Goal: Information Seeking & Learning: Learn about a topic

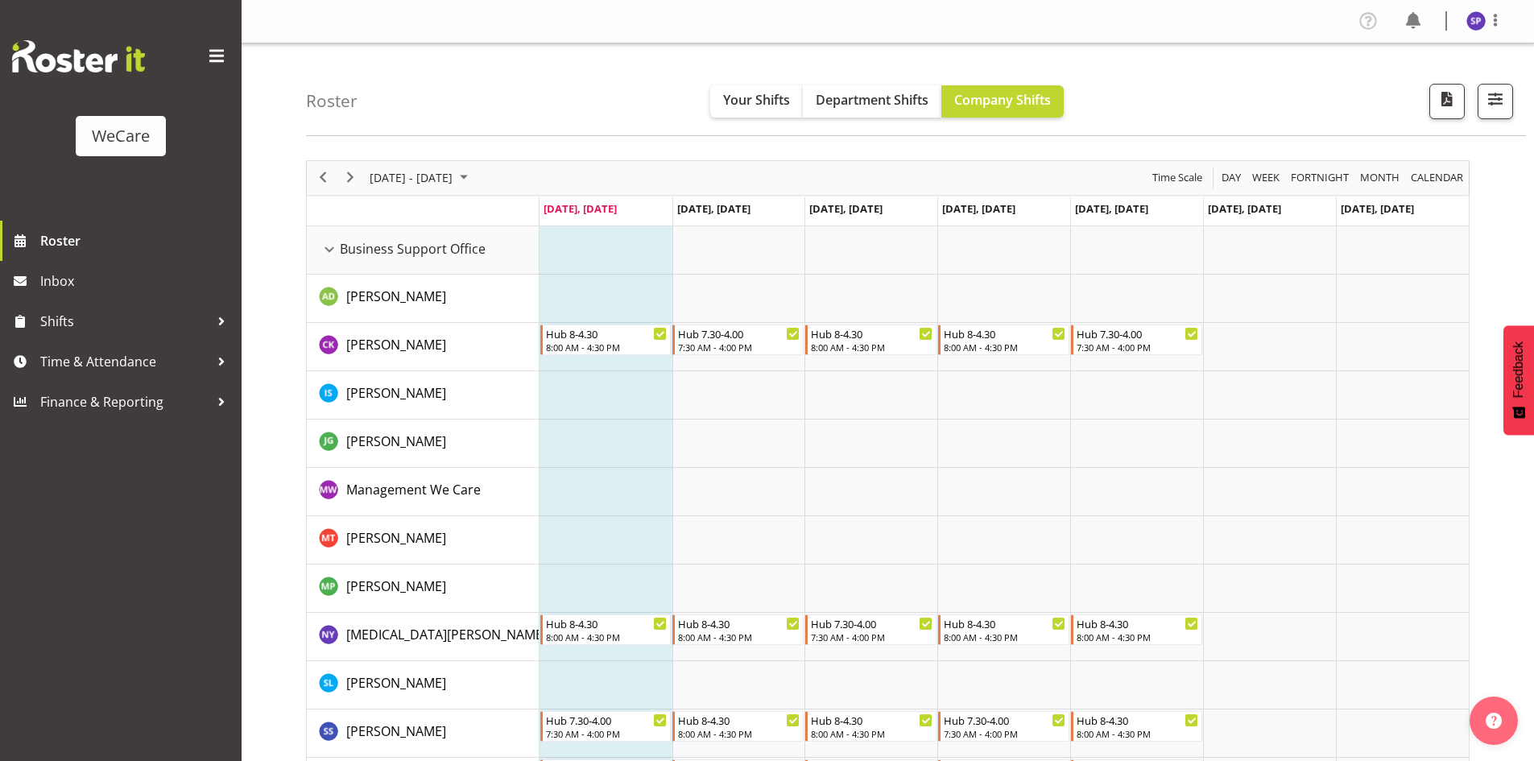
click at [329, 250] on div "Business Support Office resource" at bounding box center [329, 249] width 21 height 21
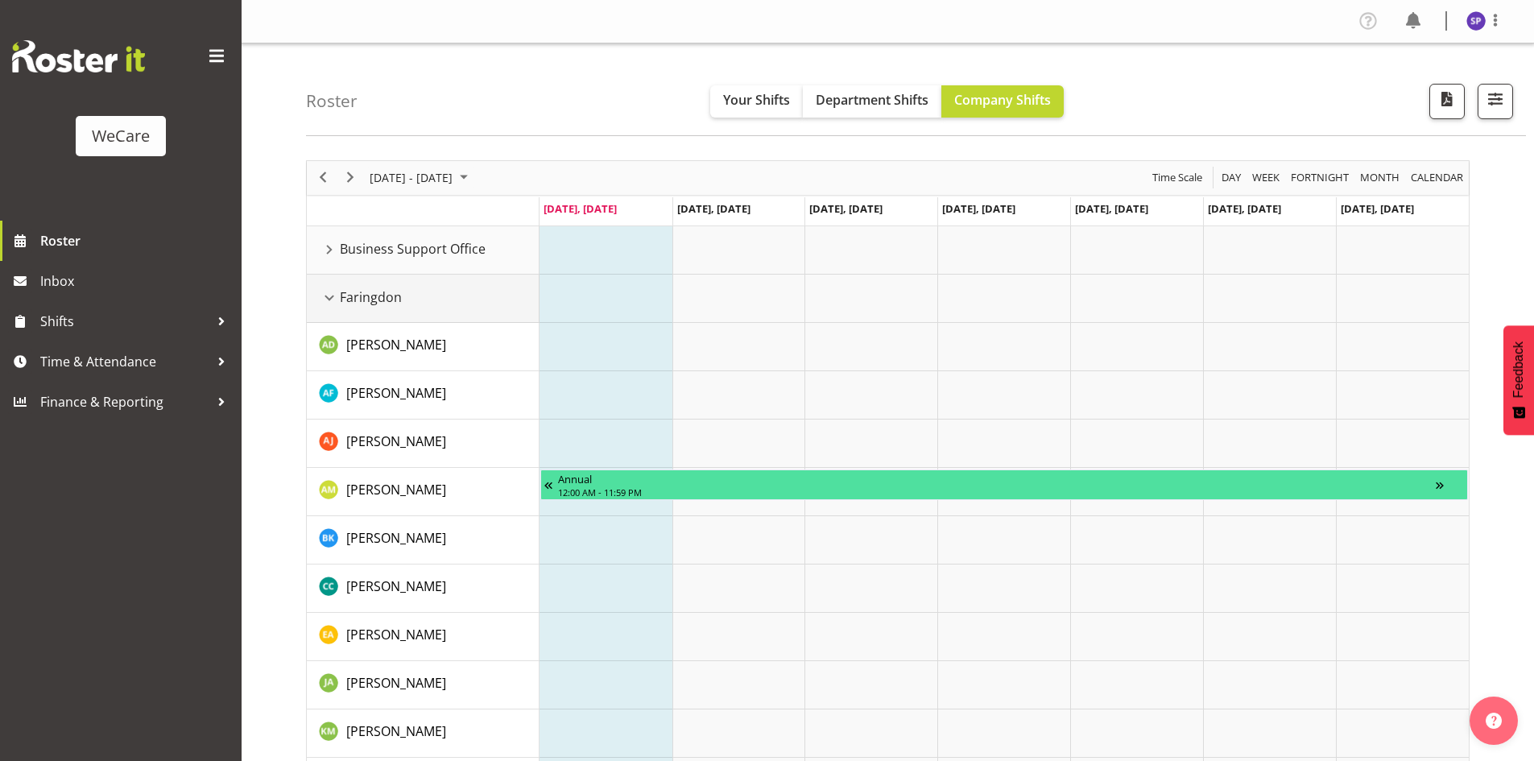
click at [333, 296] on div "Faringdon resource" at bounding box center [329, 298] width 21 height 21
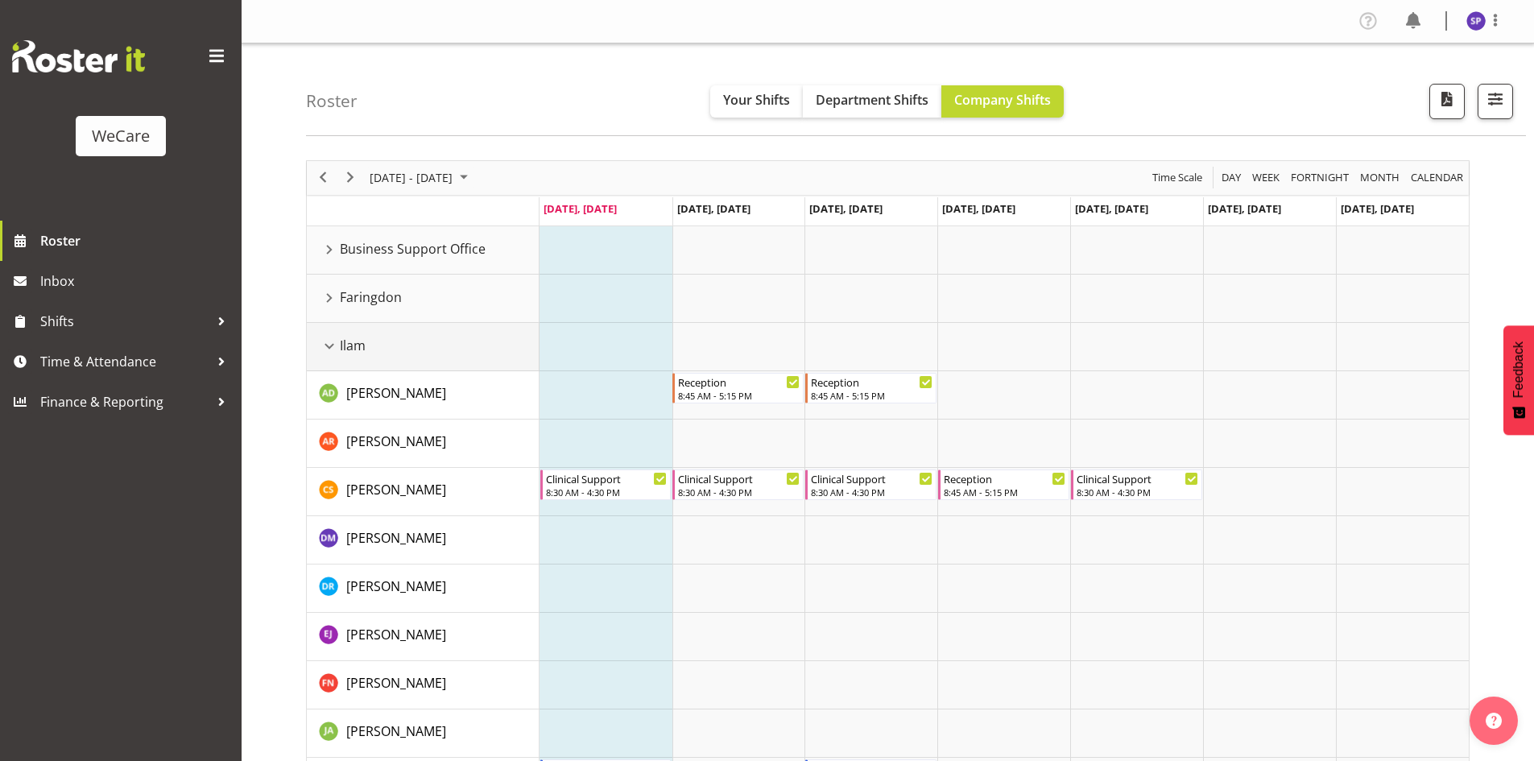
click at [330, 345] on div "Ilam resource" at bounding box center [329, 346] width 21 height 21
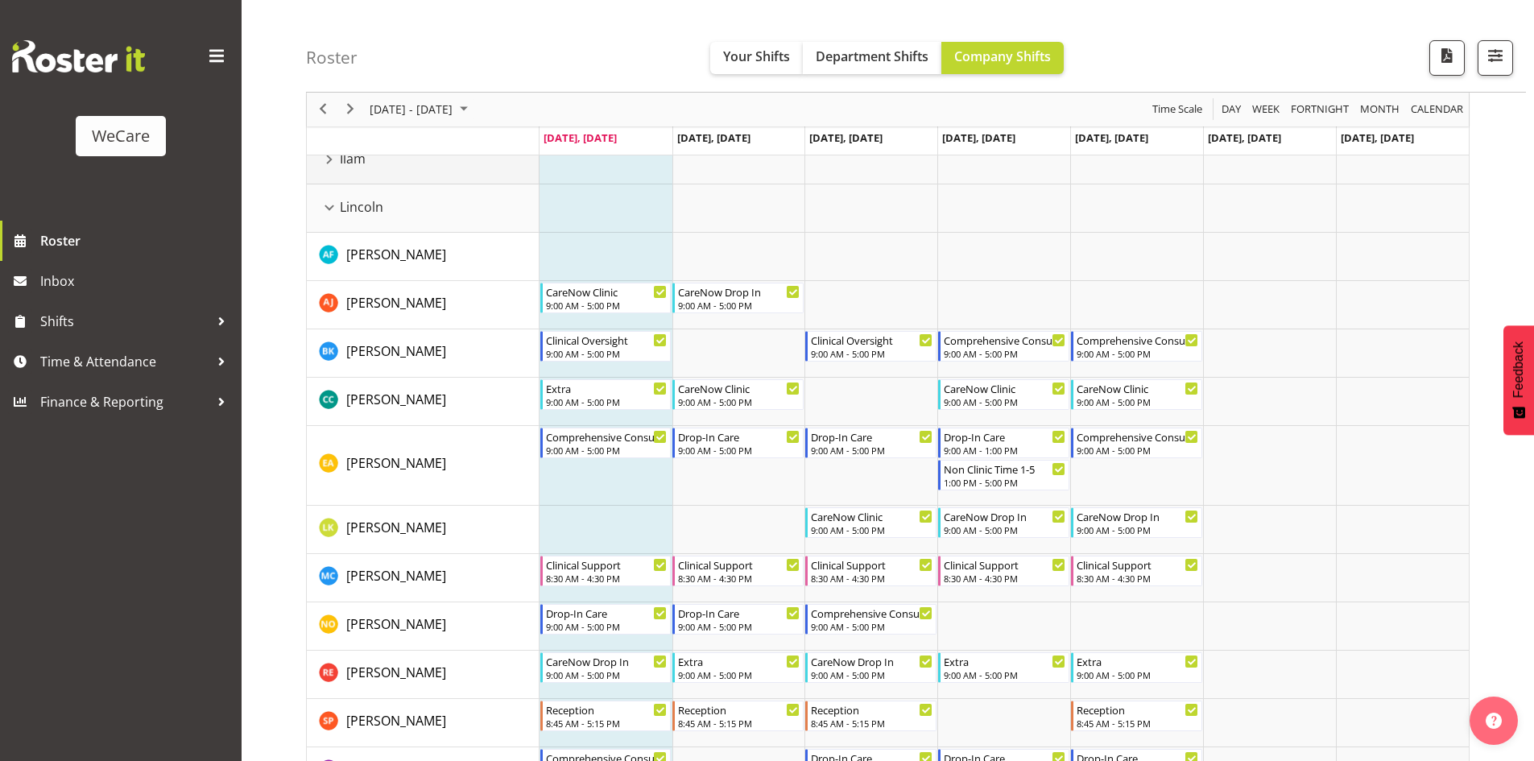
scroll to position [161, 0]
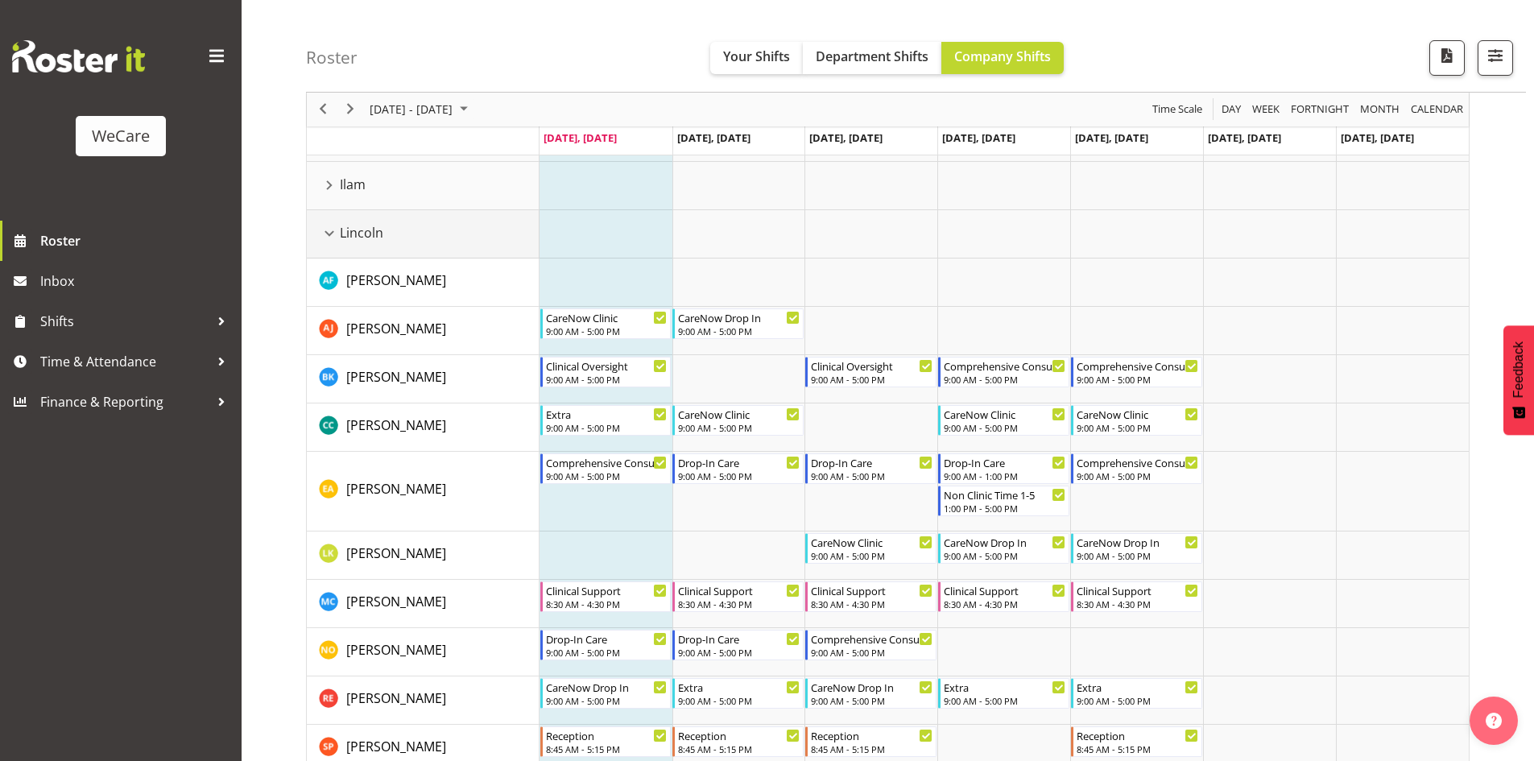
click at [328, 234] on div "Lincoln resource" at bounding box center [329, 233] width 21 height 21
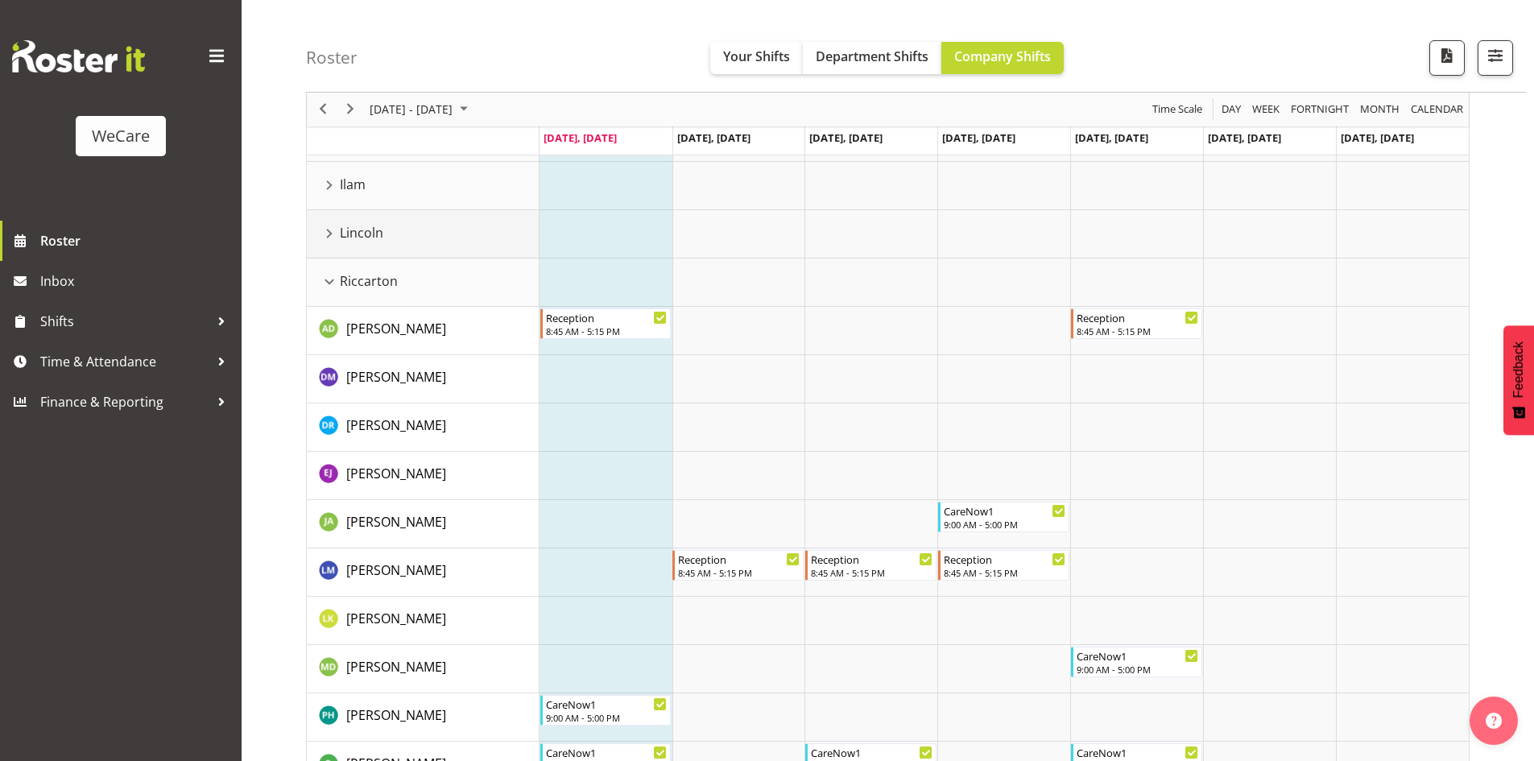
scroll to position [242, 0]
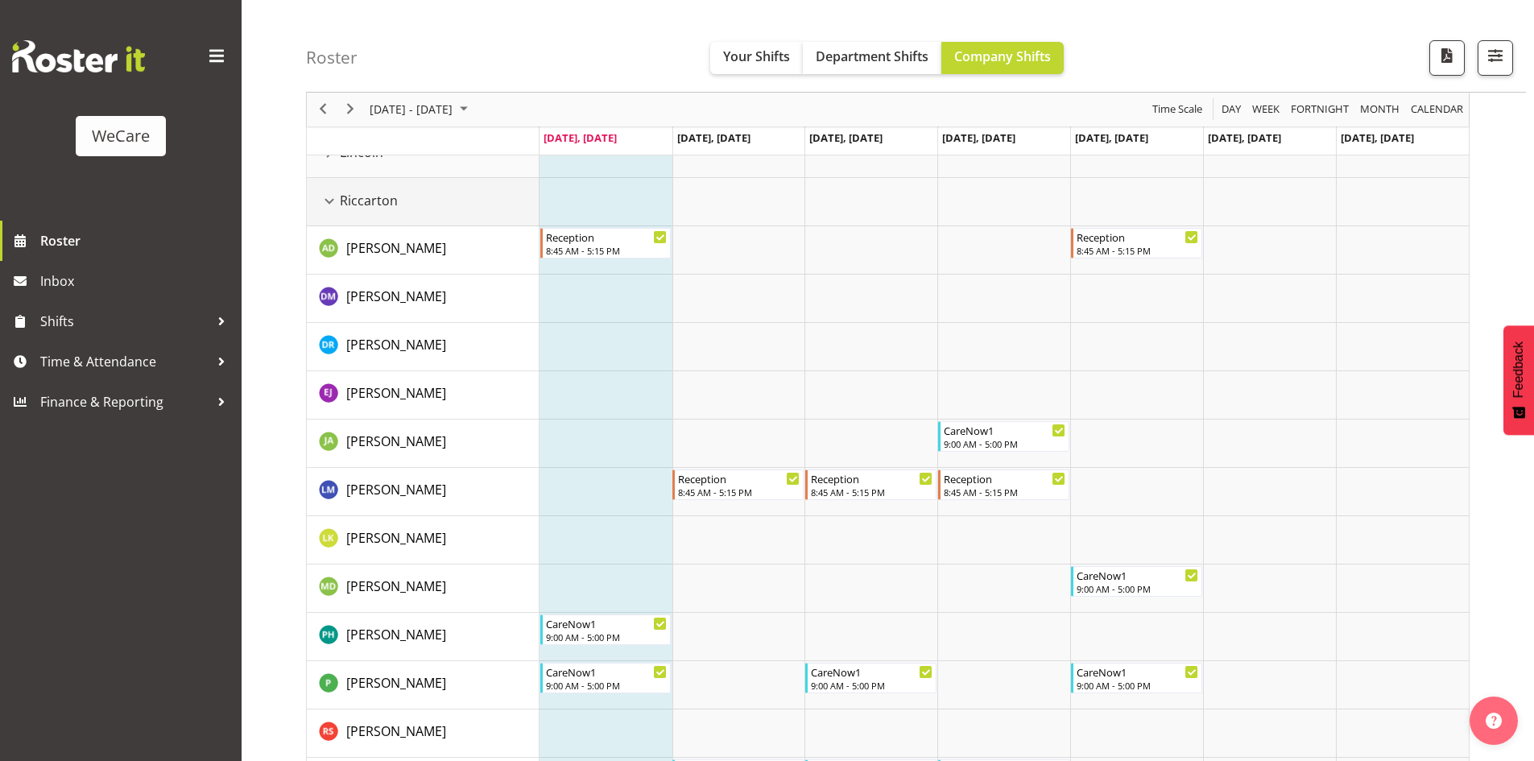
click at [330, 203] on div "Riccarton resource" at bounding box center [329, 201] width 21 height 21
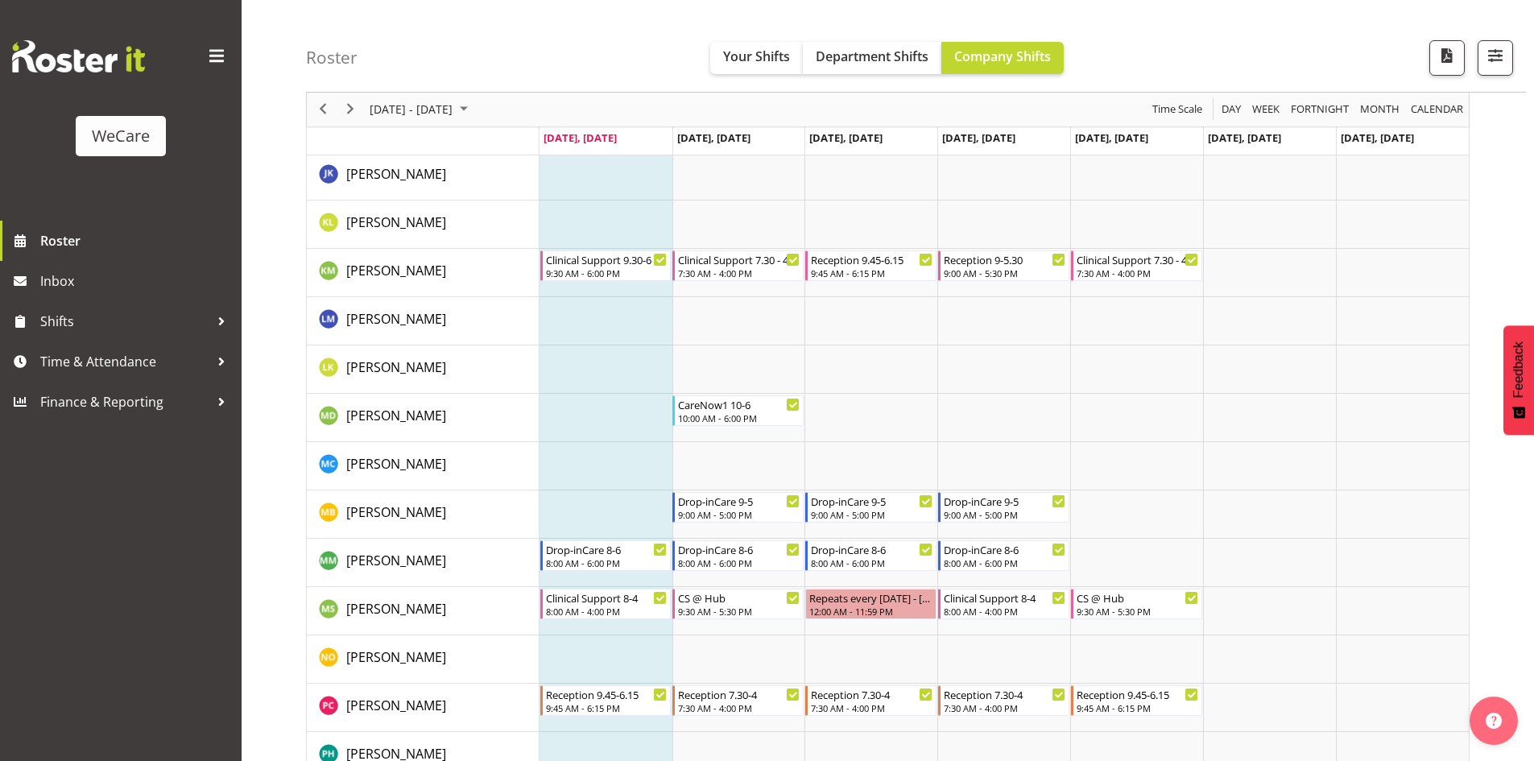
scroll to position [1330, 0]
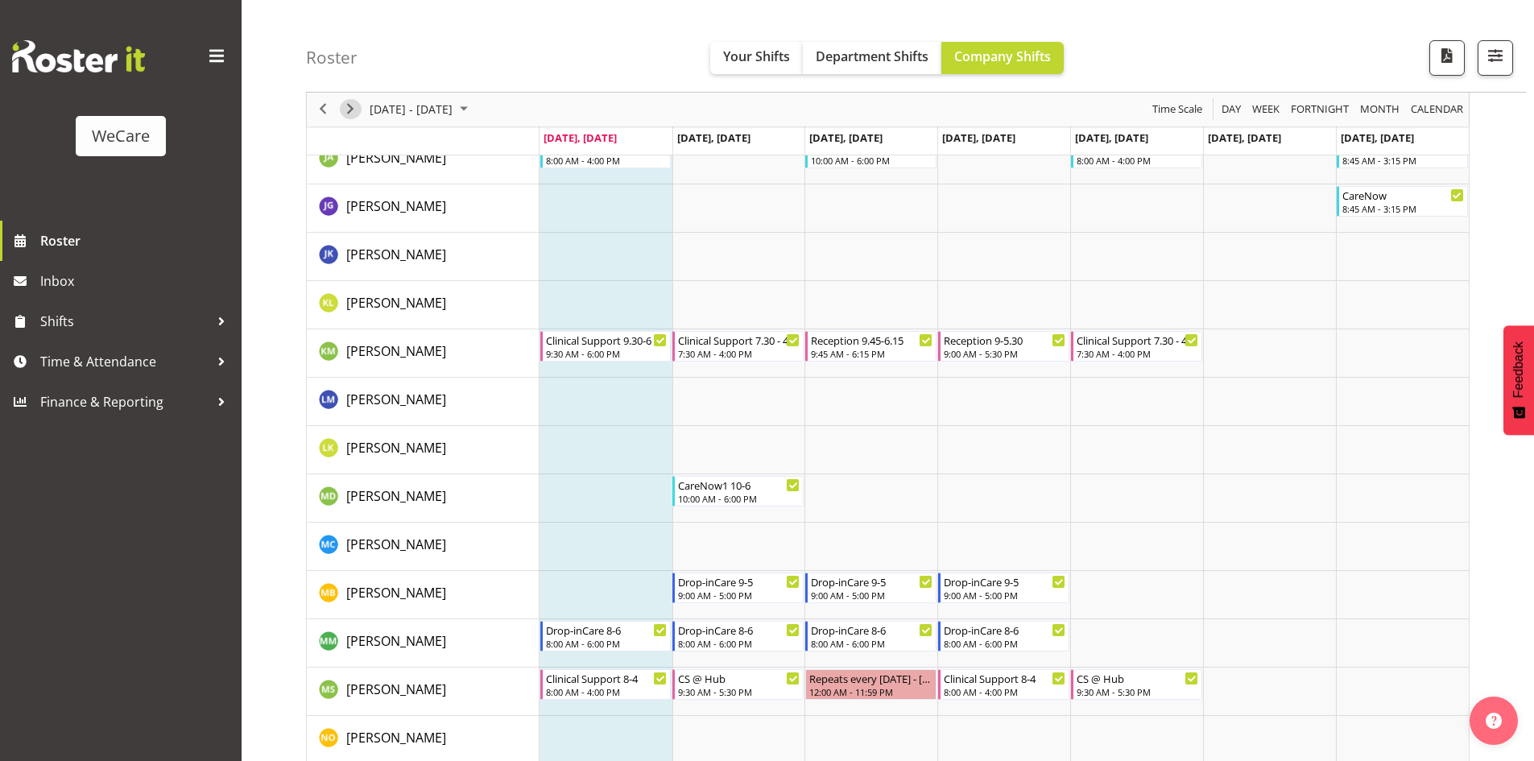
drag, startPoint x: 352, startPoint y: 106, endPoint x: 385, endPoint y: 162, distance: 64.6
click at [353, 106] on span "Next" at bounding box center [350, 110] width 19 height 20
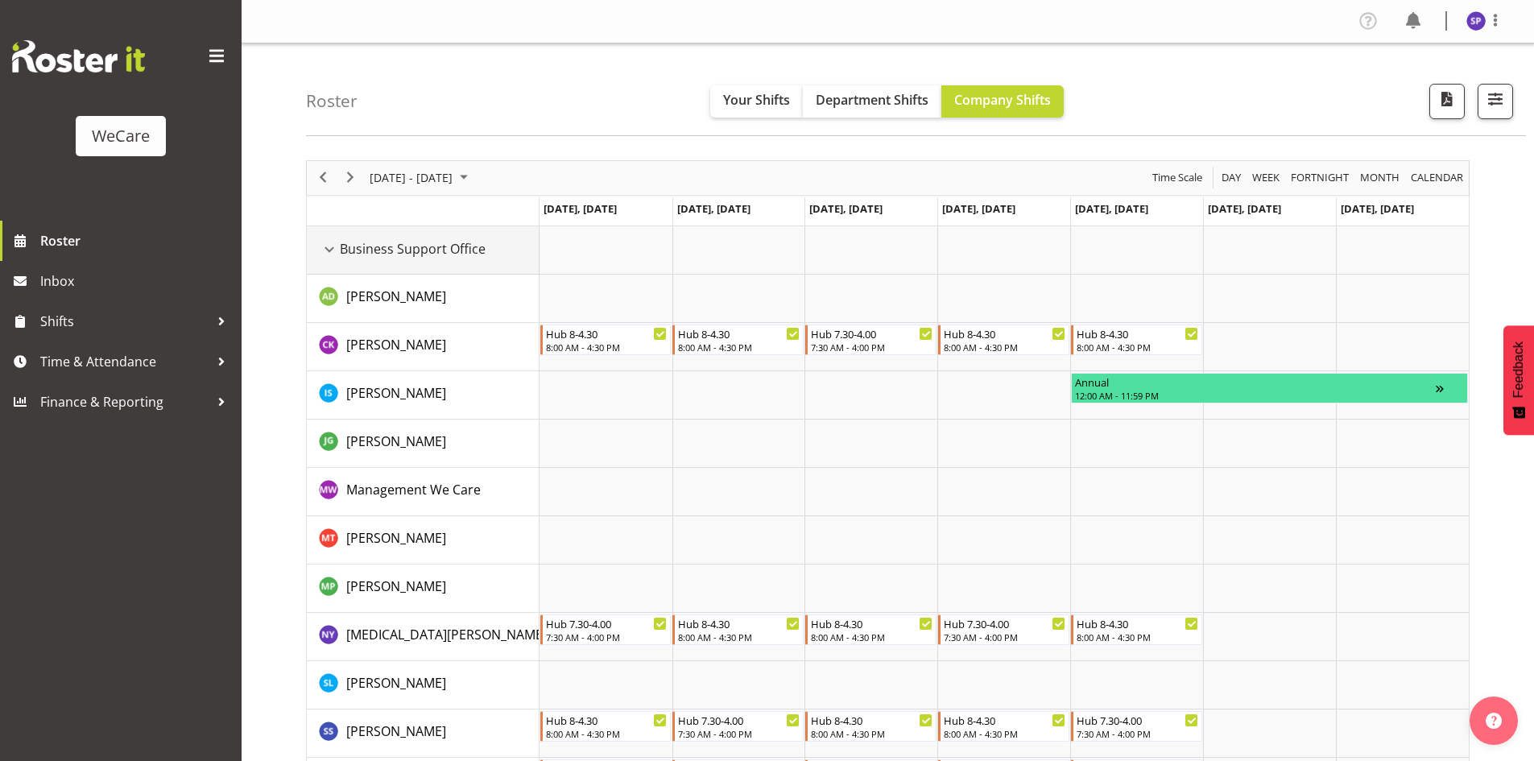
click at [333, 250] on div "Business Support Office resource" at bounding box center [329, 249] width 21 height 21
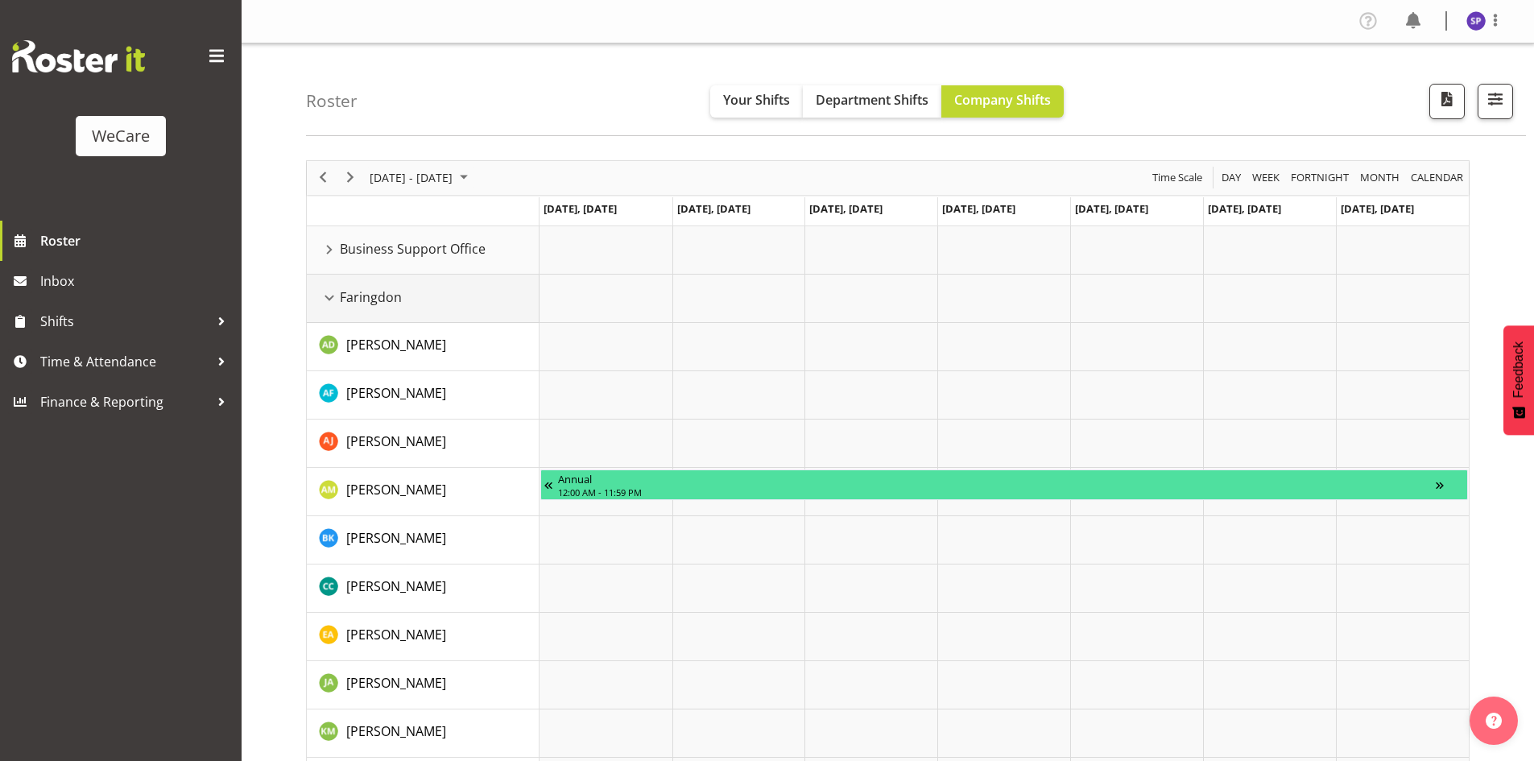
click at [328, 303] on div "Faringdon resource" at bounding box center [329, 298] width 21 height 21
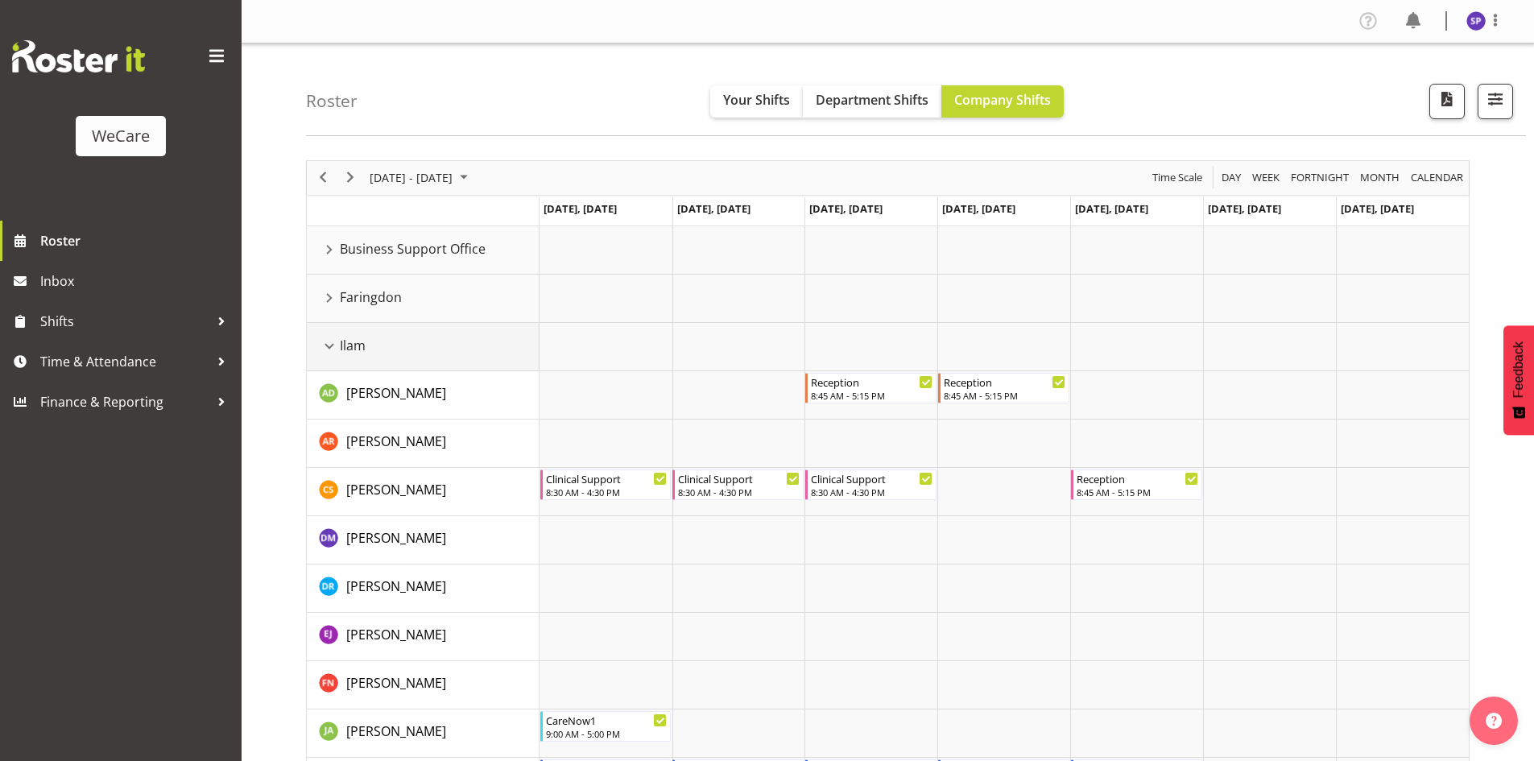
click at [333, 346] on div "Ilam resource" at bounding box center [329, 346] width 21 height 21
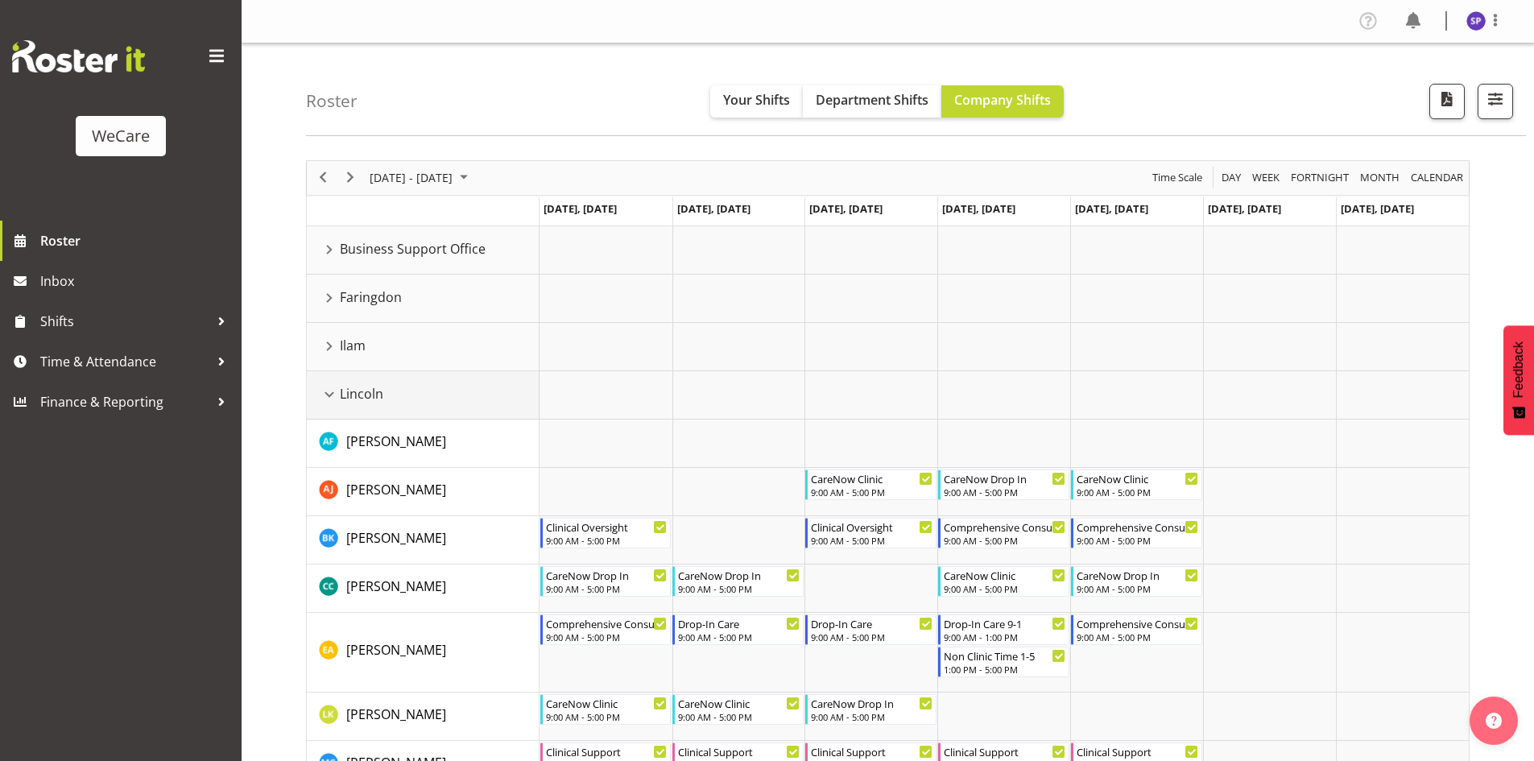
click at [332, 400] on div "Lincoln resource" at bounding box center [329, 394] width 21 height 21
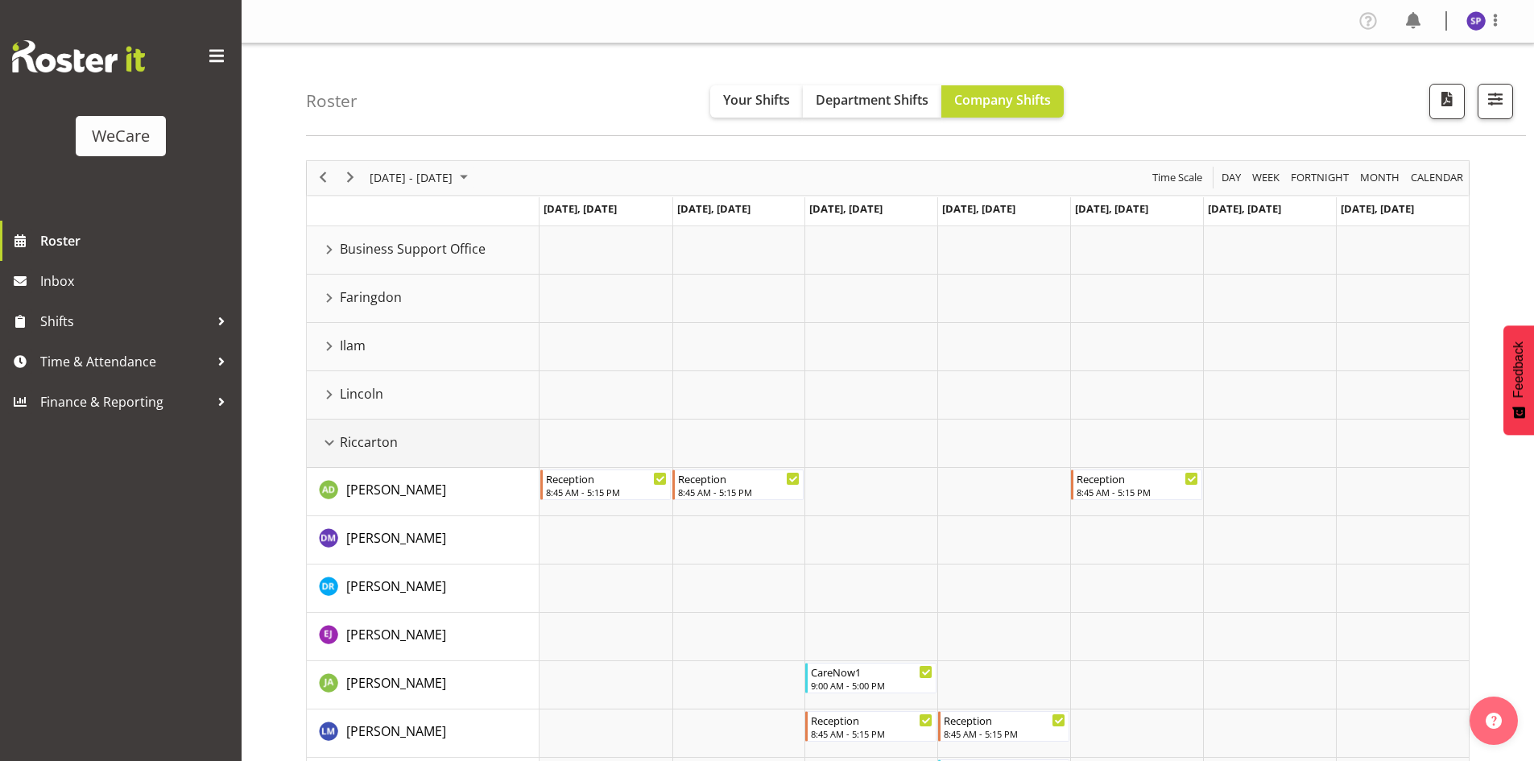
drag, startPoint x: 327, startPoint y: 445, endPoint x: 325, endPoint y: 456, distance: 10.6
click at [325, 445] on div "Riccarton resource" at bounding box center [329, 442] width 21 height 21
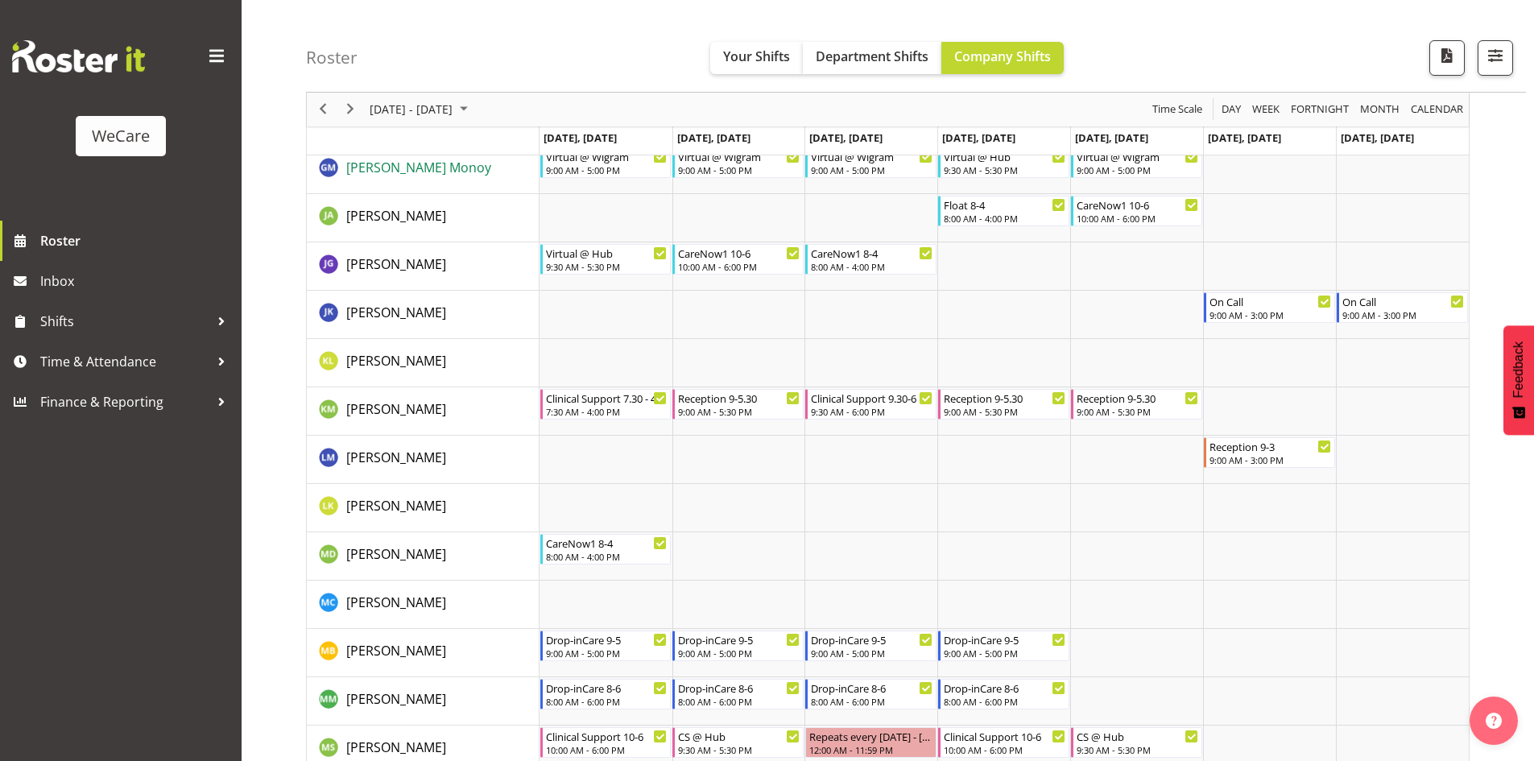
scroll to position [1289, 0]
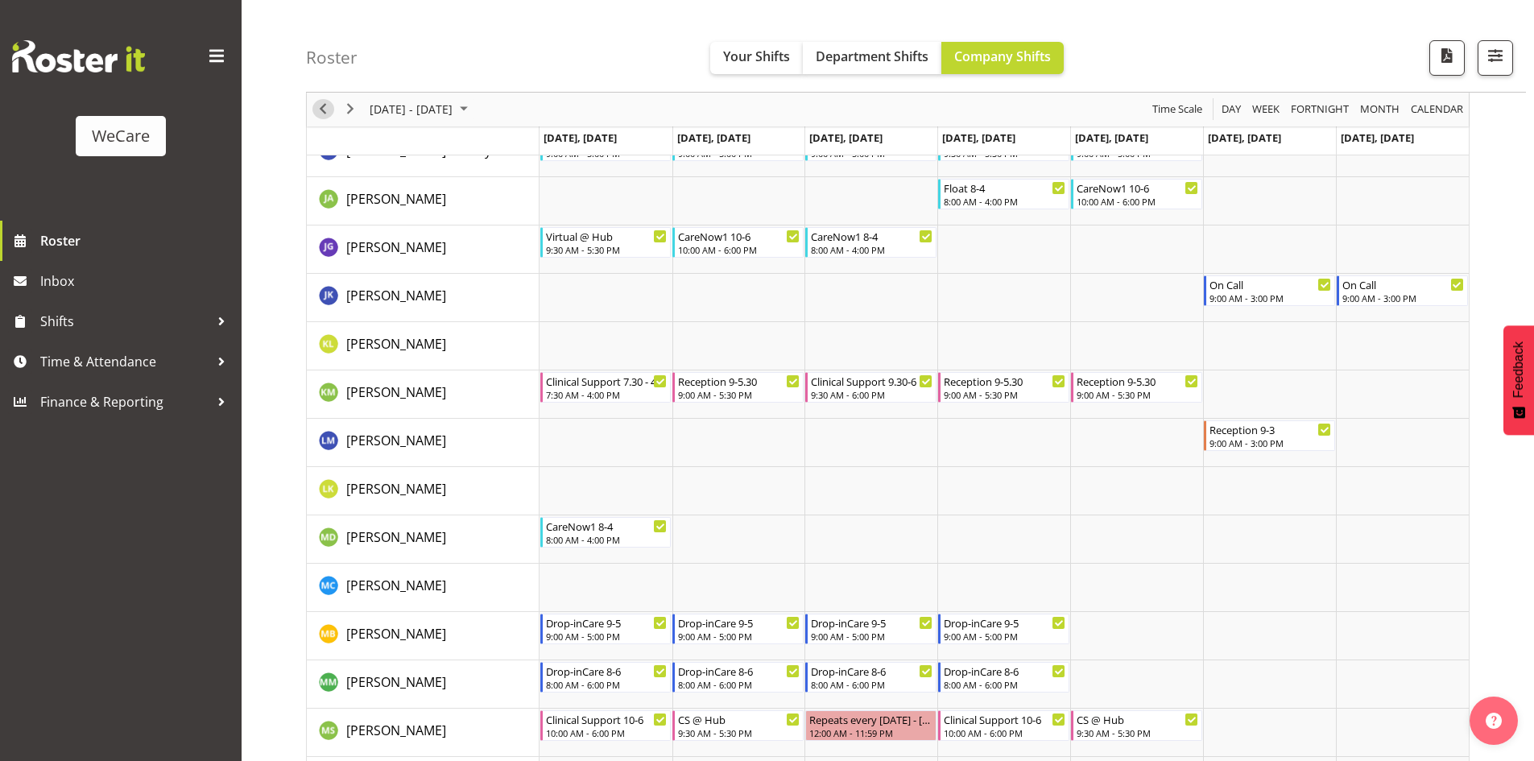
click at [318, 114] on span "Previous" at bounding box center [322, 110] width 19 height 20
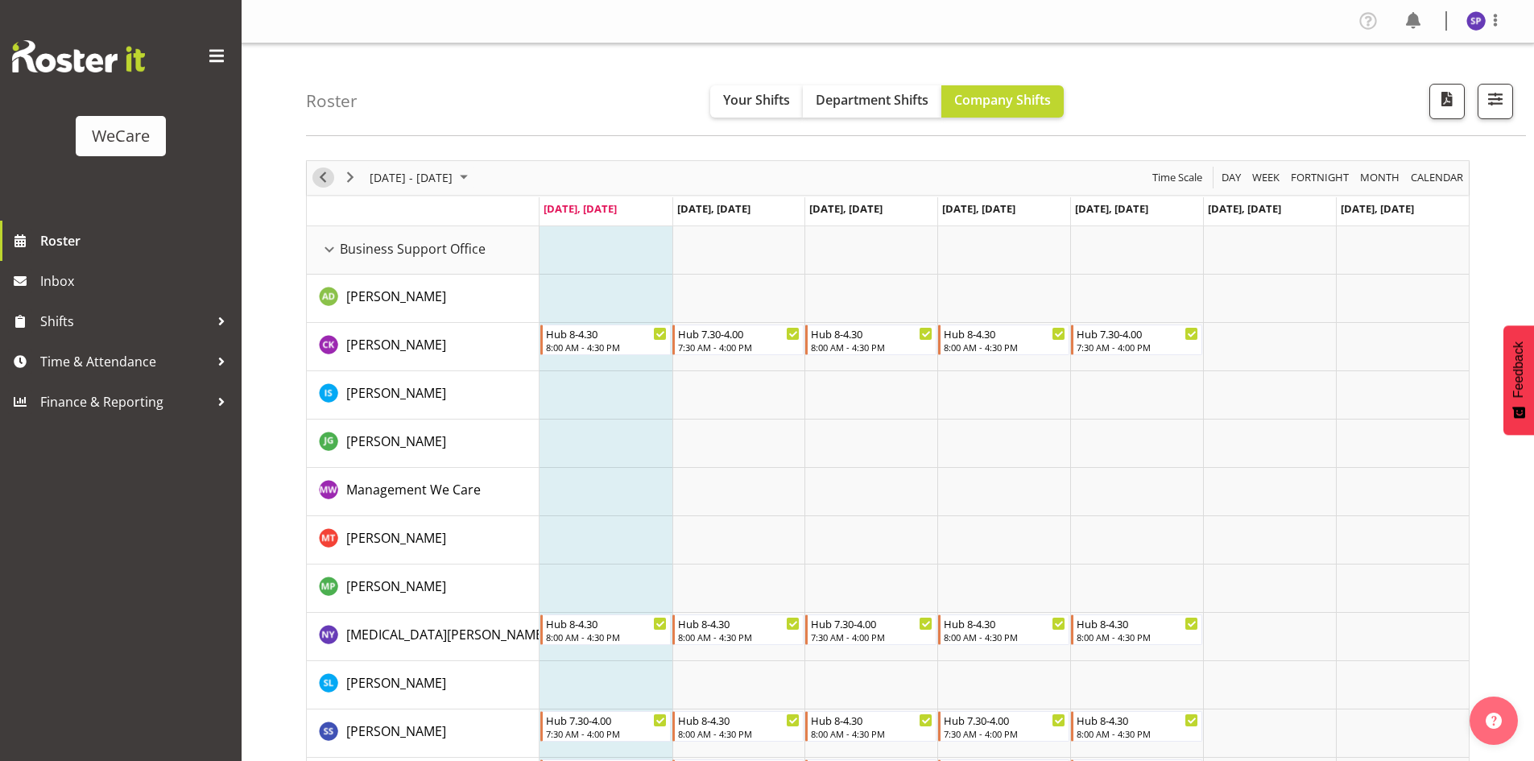
click at [325, 183] on span "Previous" at bounding box center [322, 178] width 19 height 20
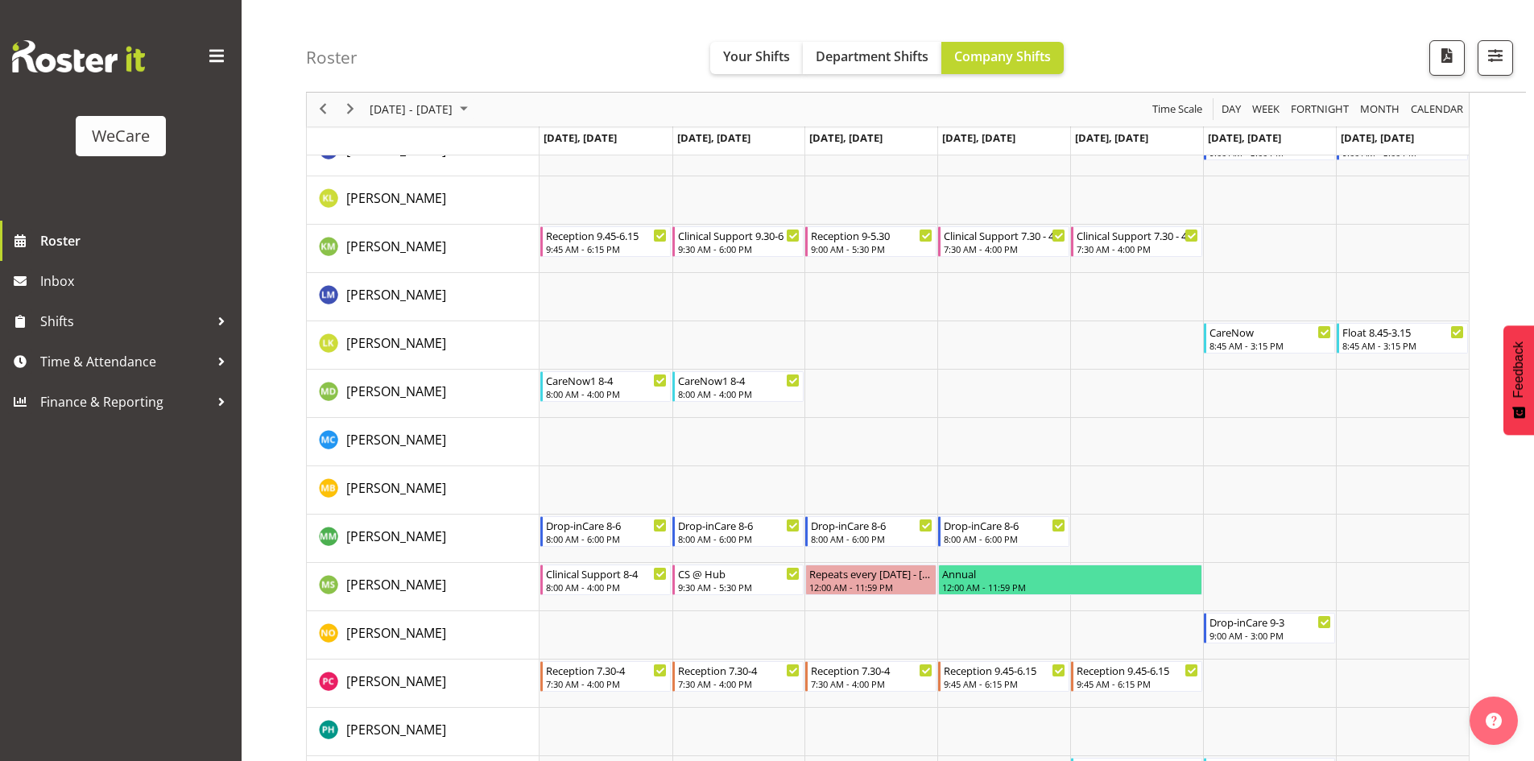
scroll to position [5959, 0]
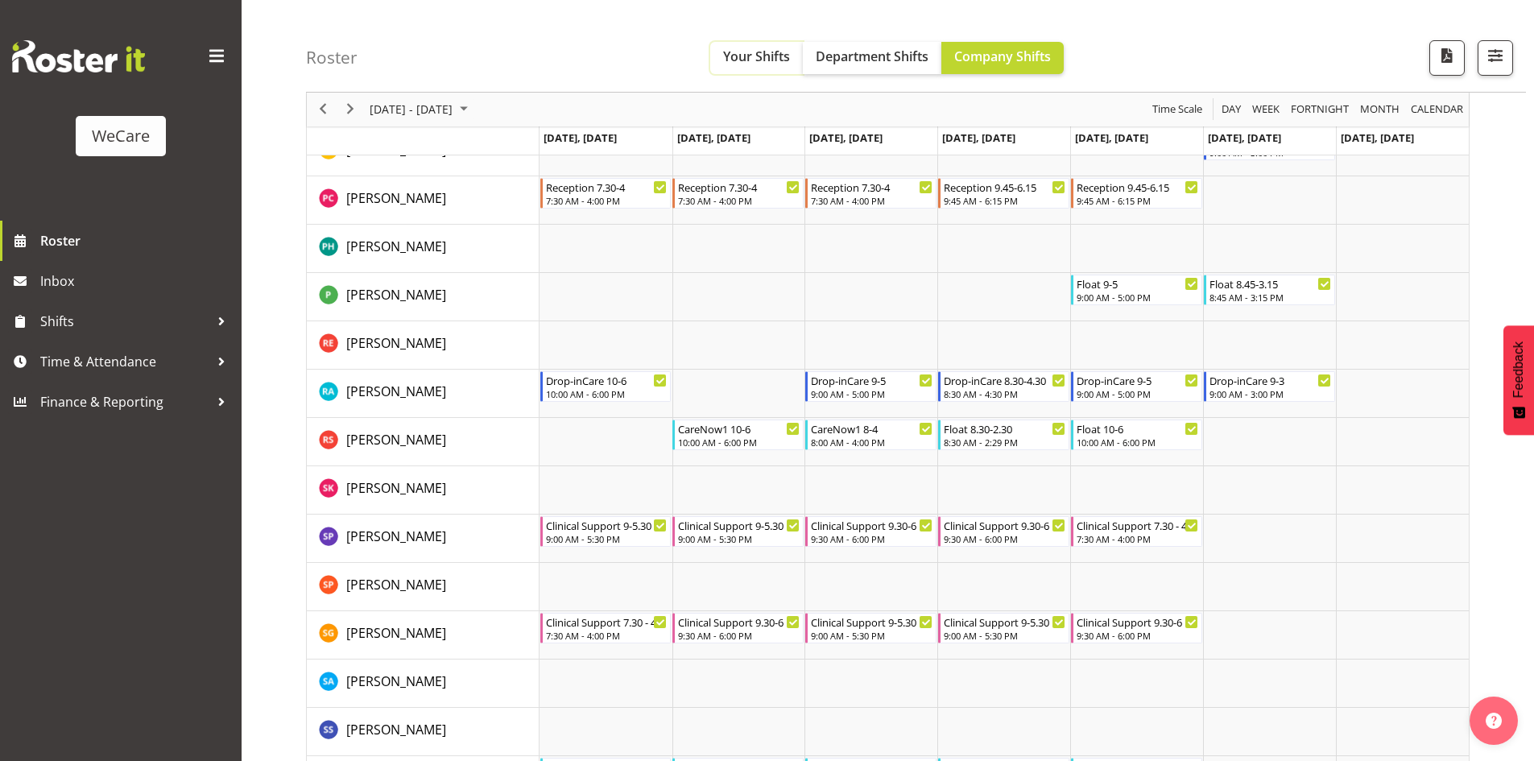
click at [751, 48] on span "Your Shifts" at bounding box center [756, 57] width 67 height 18
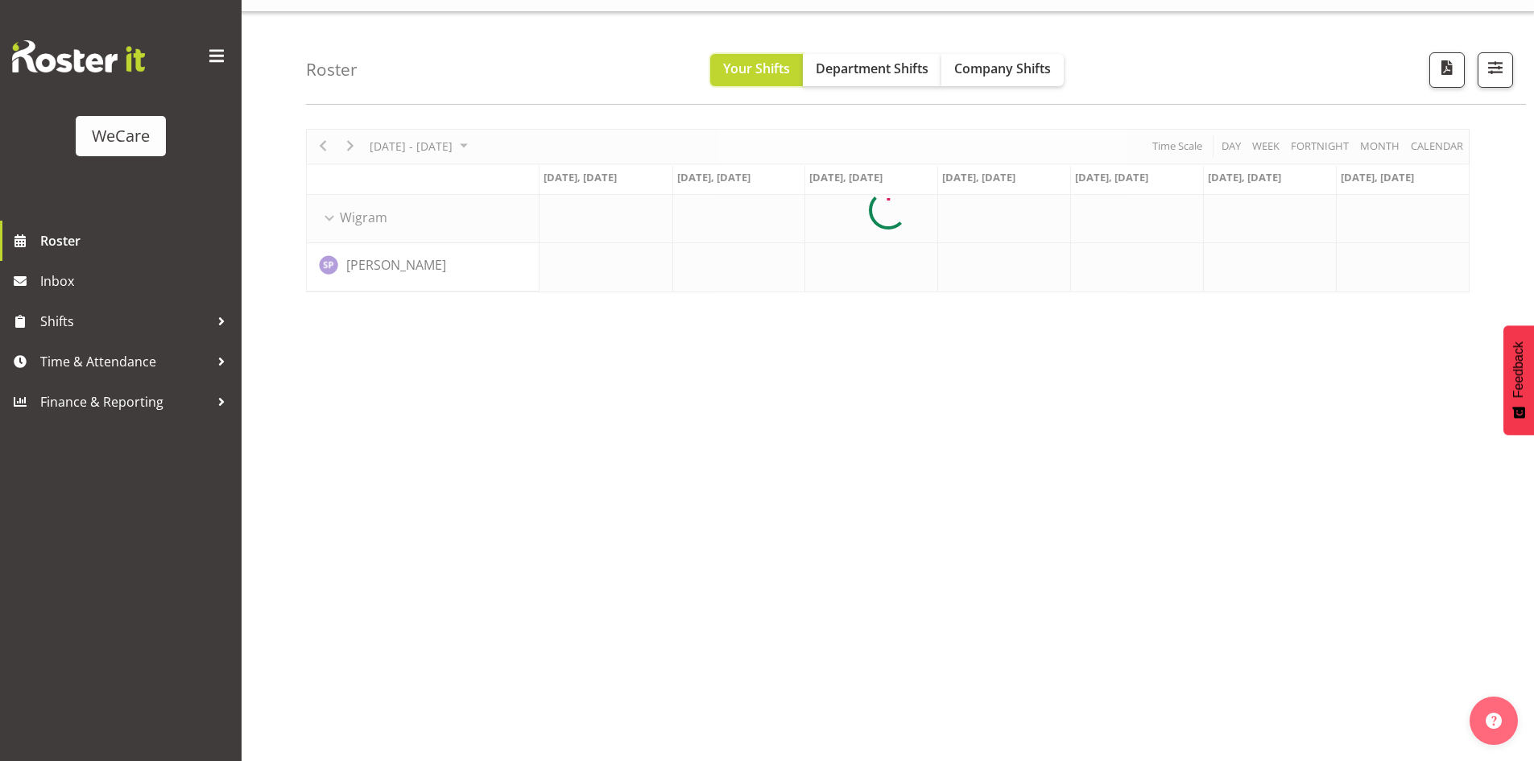
scroll to position [31, 0]
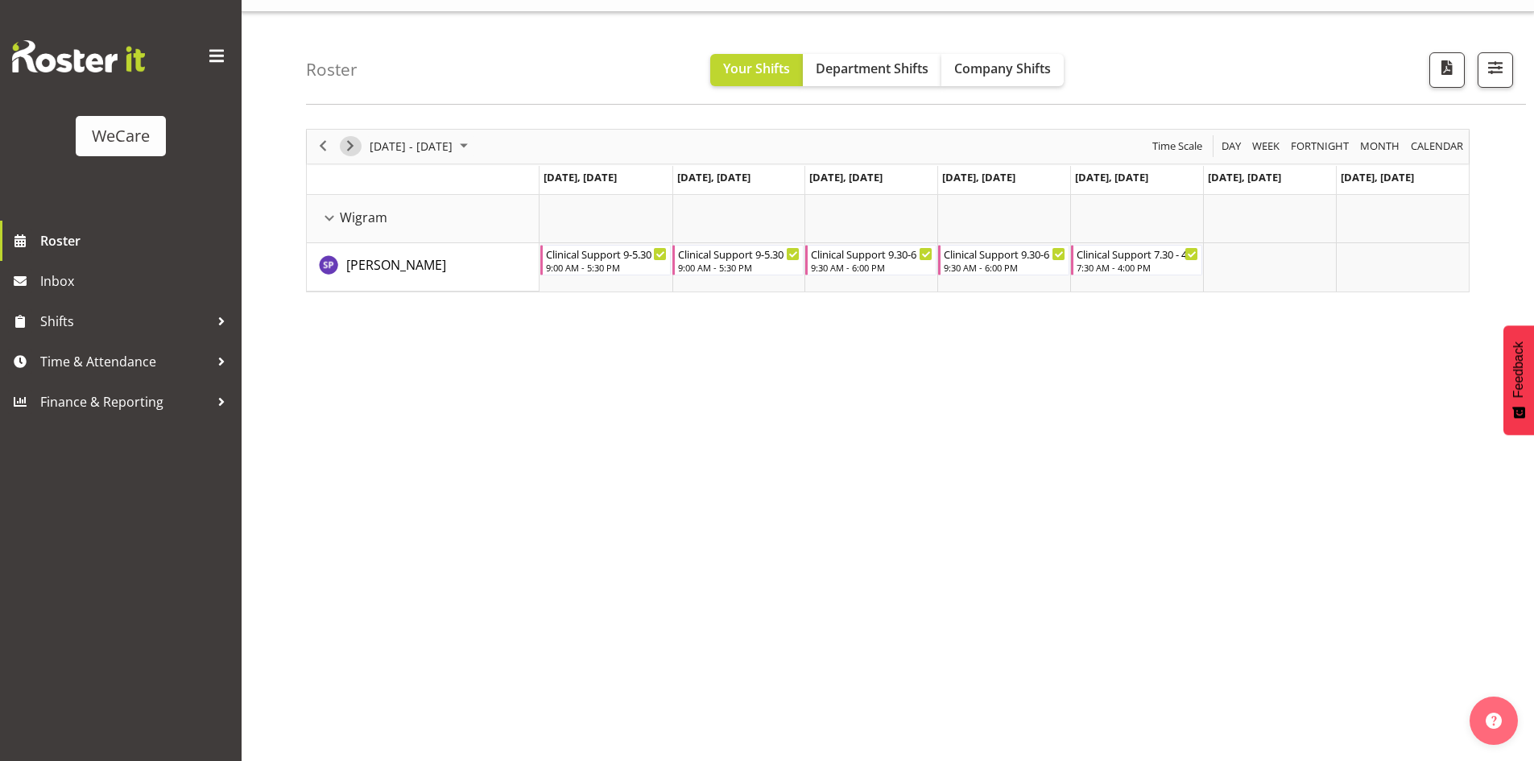
click at [351, 150] on span "Next" at bounding box center [350, 146] width 19 height 20
click at [350, 156] on span "Next" at bounding box center [350, 146] width 19 height 20
click at [346, 152] on span "Next" at bounding box center [350, 146] width 19 height 20
click at [342, 153] on span "Next" at bounding box center [350, 146] width 19 height 20
click at [341, 154] on div "next period" at bounding box center [350, 147] width 27 height 34
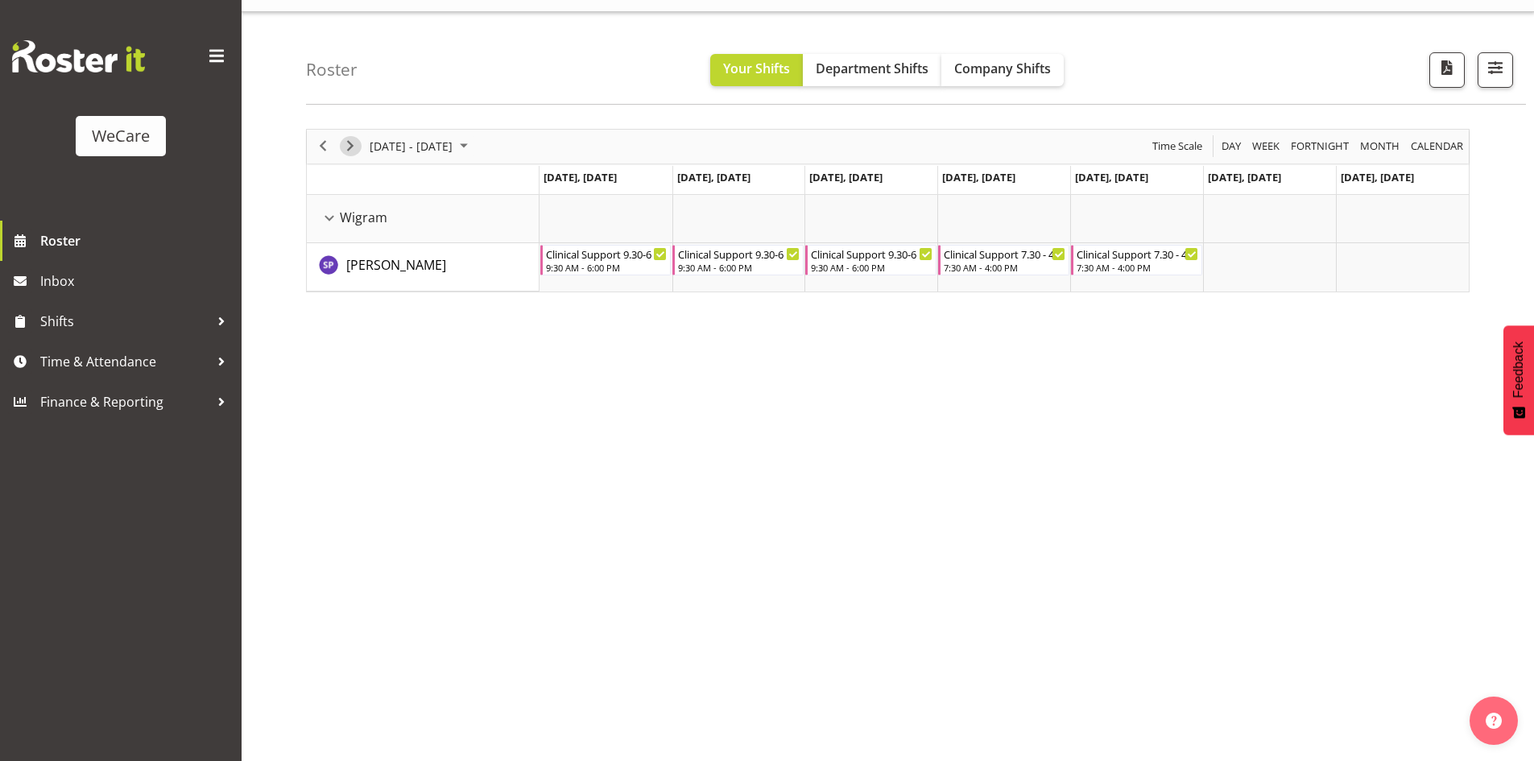
click at [350, 147] on span "Next" at bounding box center [350, 146] width 19 height 20
click at [345, 150] on span "Next" at bounding box center [350, 146] width 19 height 20
click at [347, 148] on span "Next" at bounding box center [350, 146] width 19 height 20
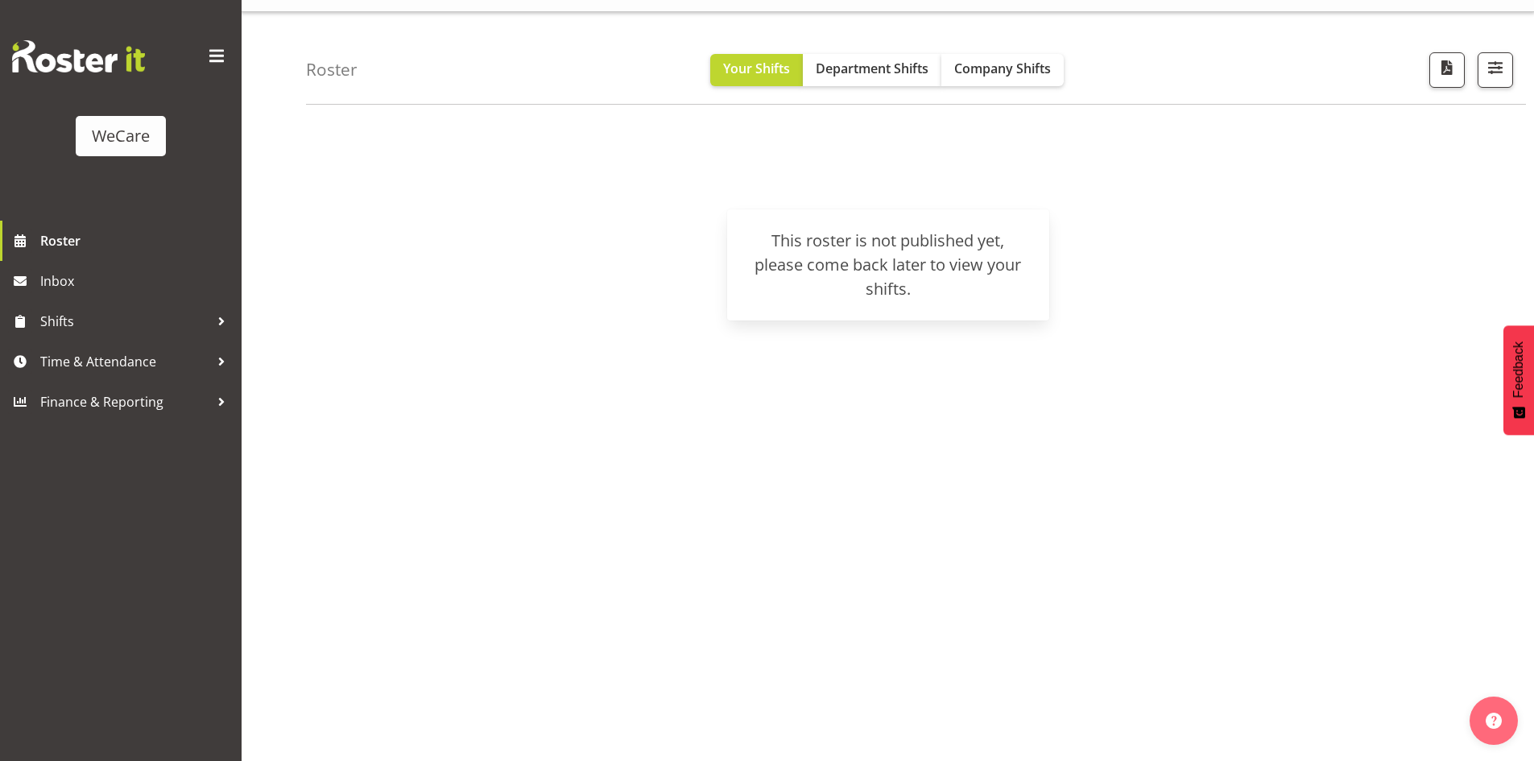
click at [121, 59] on img at bounding box center [78, 56] width 133 height 32
click at [101, 135] on div "WeCare" at bounding box center [121, 136] width 58 height 24
click at [107, 135] on div "WeCare" at bounding box center [121, 136] width 58 height 24
click at [54, 234] on span "Roster" at bounding box center [136, 241] width 193 height 24
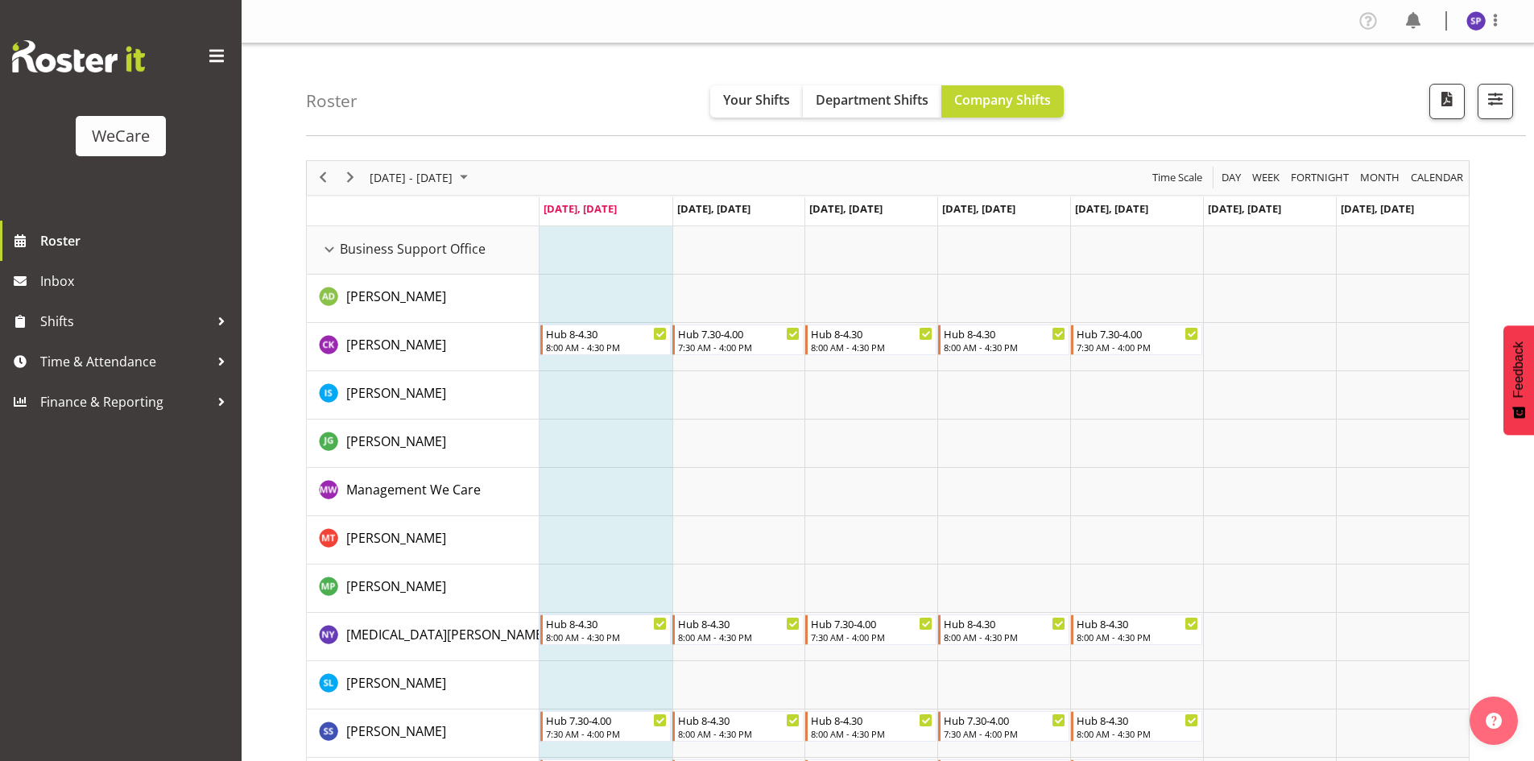
click at [576, 96] on div "Roster Your Shifts Department Shifts Company Shifts All Locations Clear Busines…" at bounding box center [916, 89] width 1220 height 93
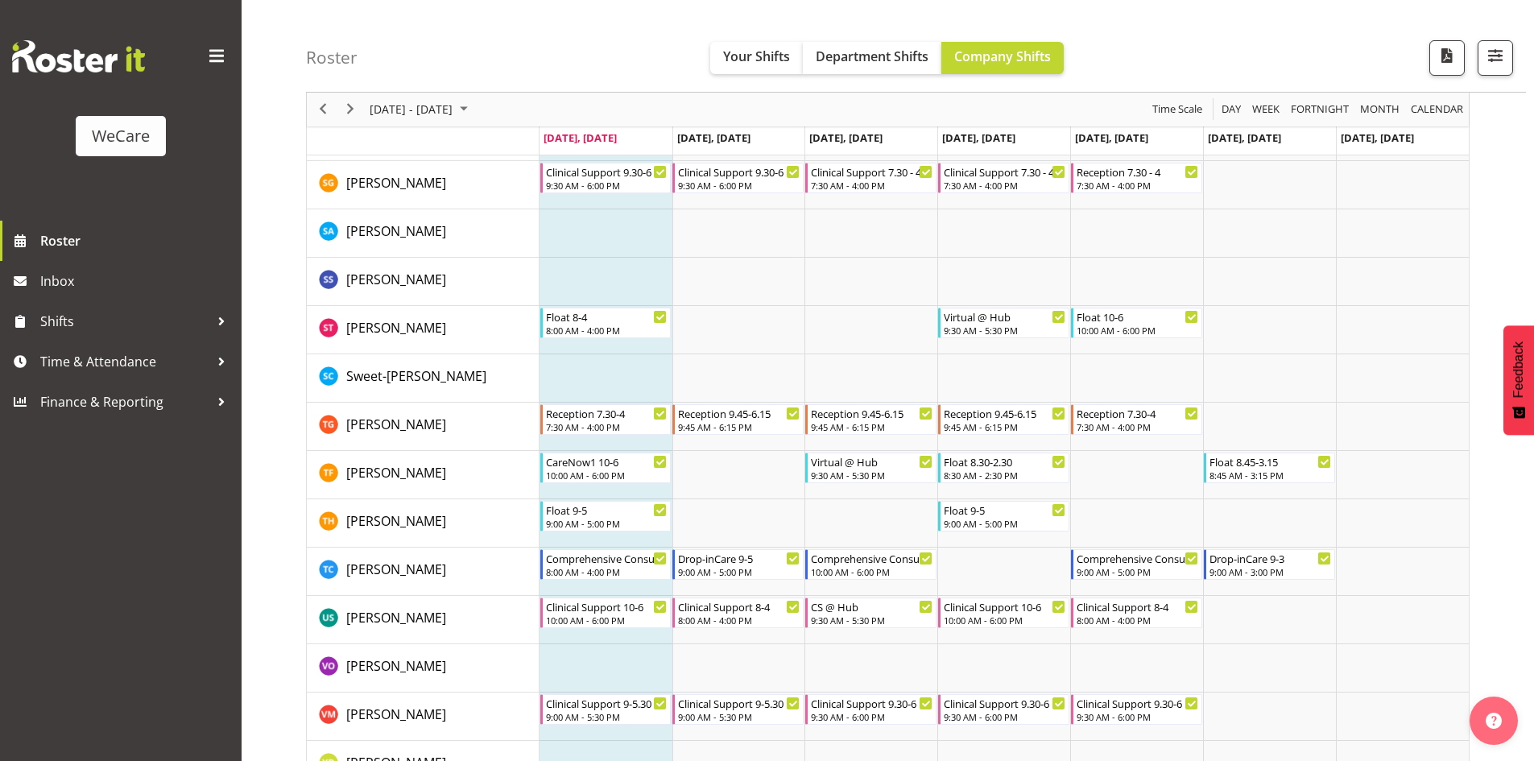
scroll to position [6499, 0]
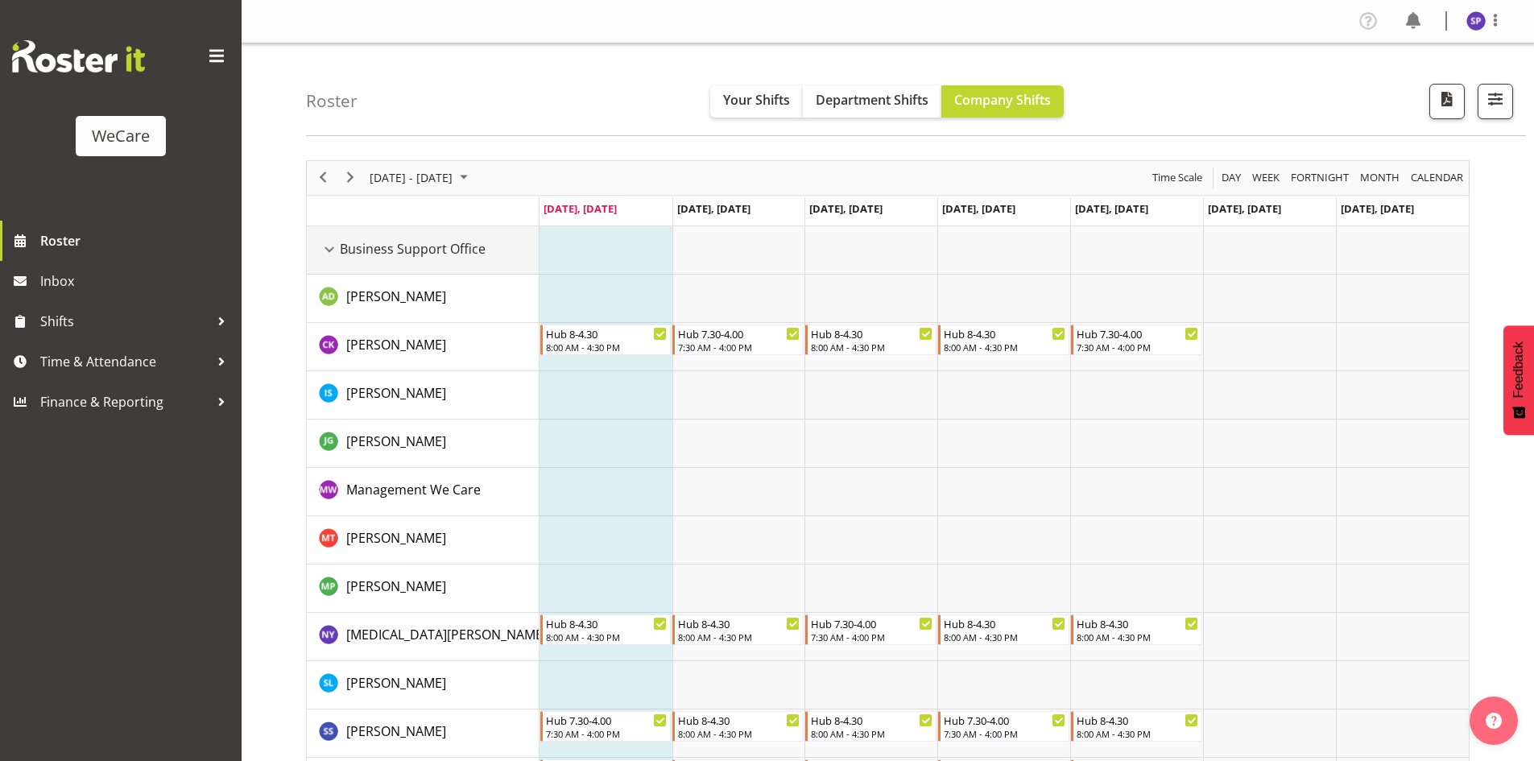
click at [329, 254] on div "Business Support Office resource" at bounding box center [329, 249] width 21 height 21
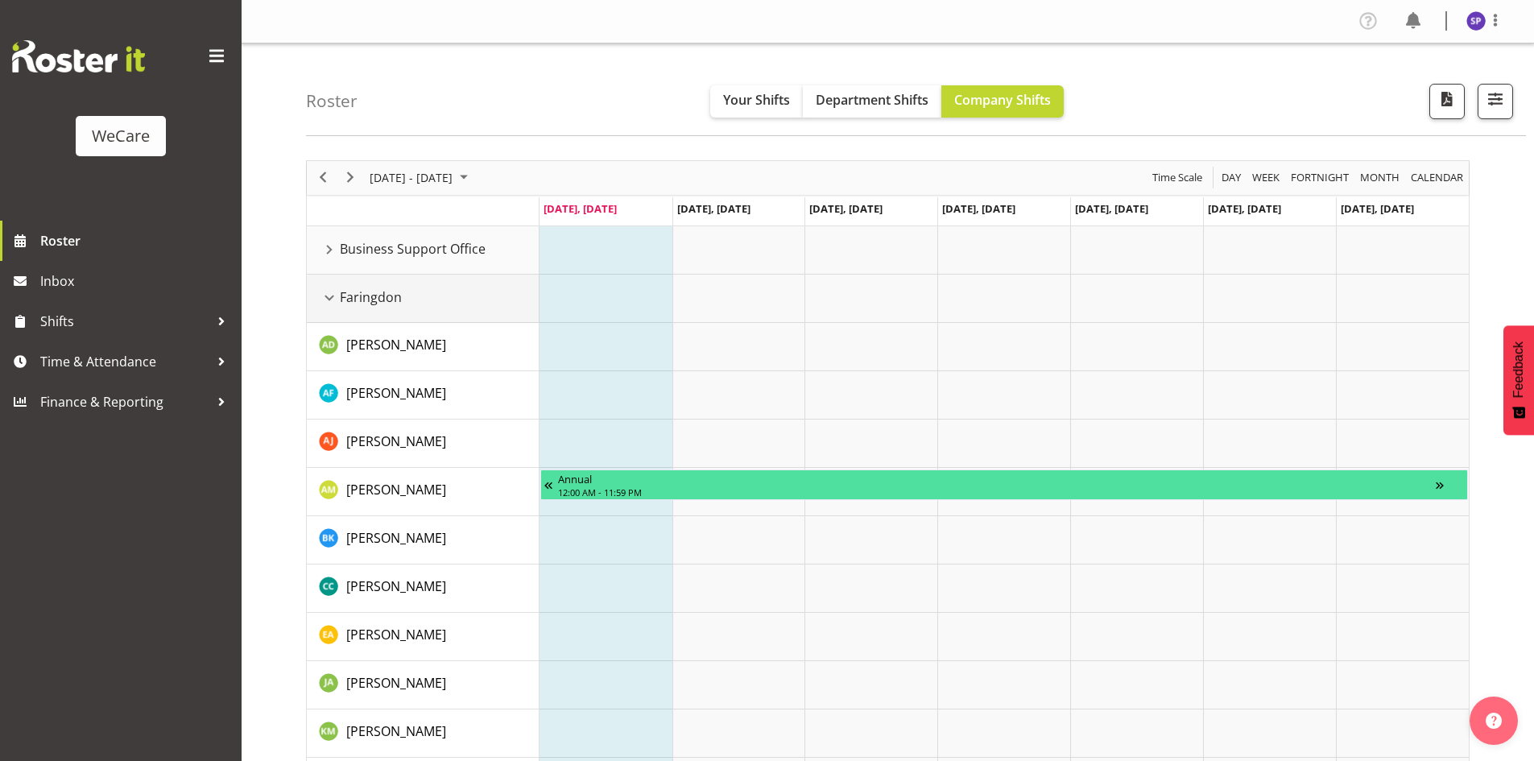
click at [332, 304] on div "Faringdon resource" at bounding box center [329, 298] width 21 height 21
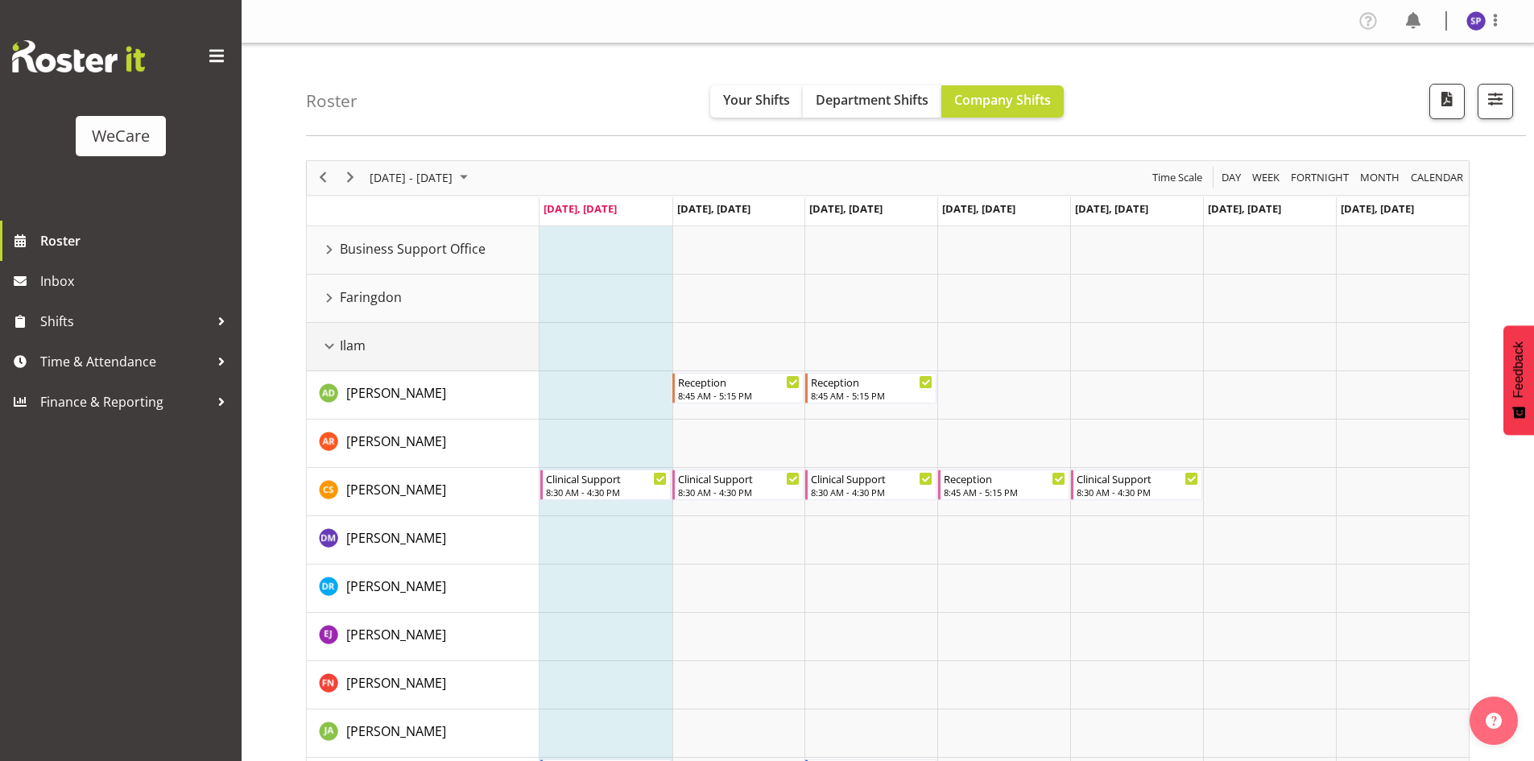
click at [337, 345] on div "Ilam resource" at bounding box center [329, 346] width 21 height 21
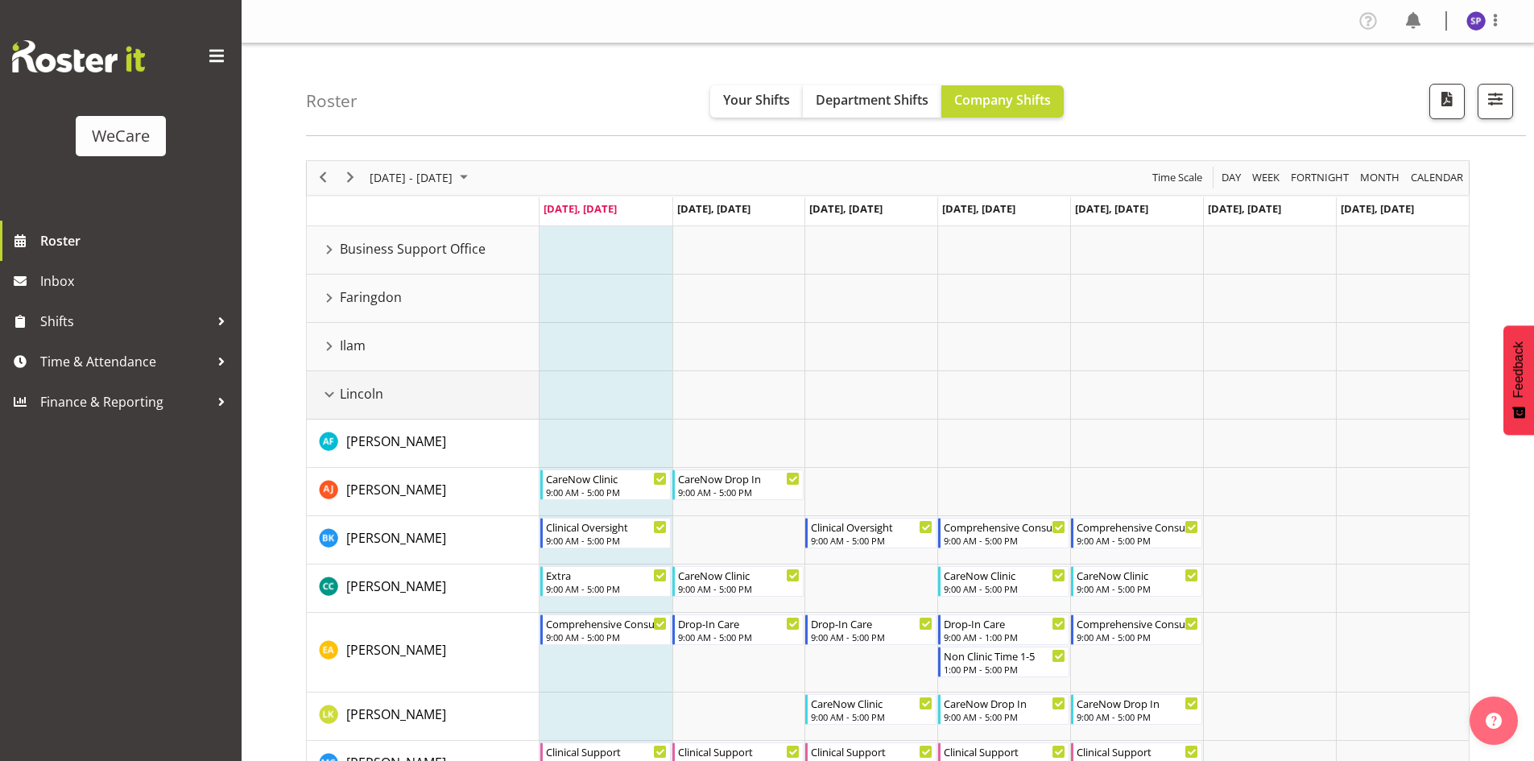
click at [329, 393] on div "Lincoln resource" at bounding box center [329, 394] width 21 height 21
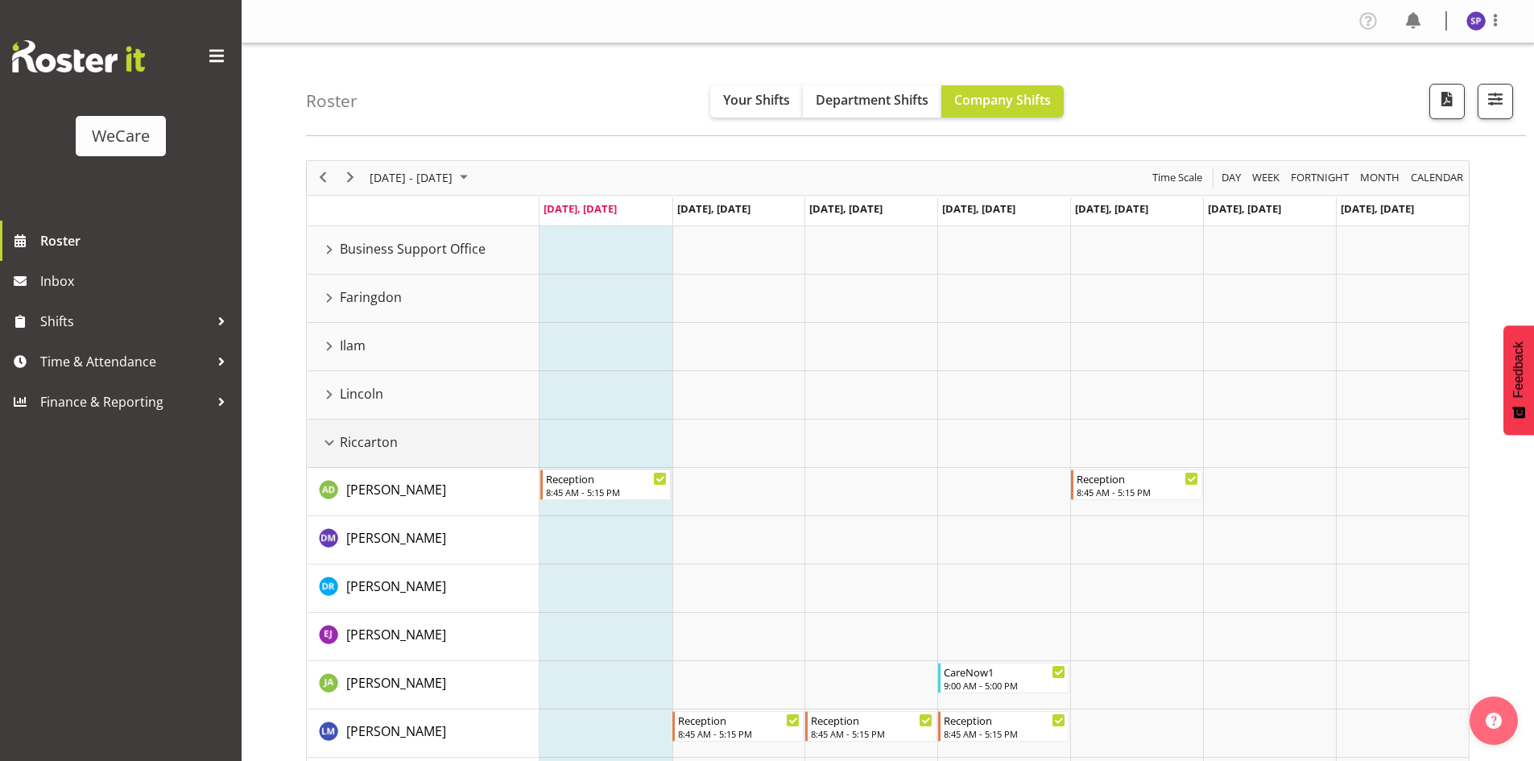
click at [328, 439] on div "Riccarton resource" at bounding box center [329, 442] width 21 height 21
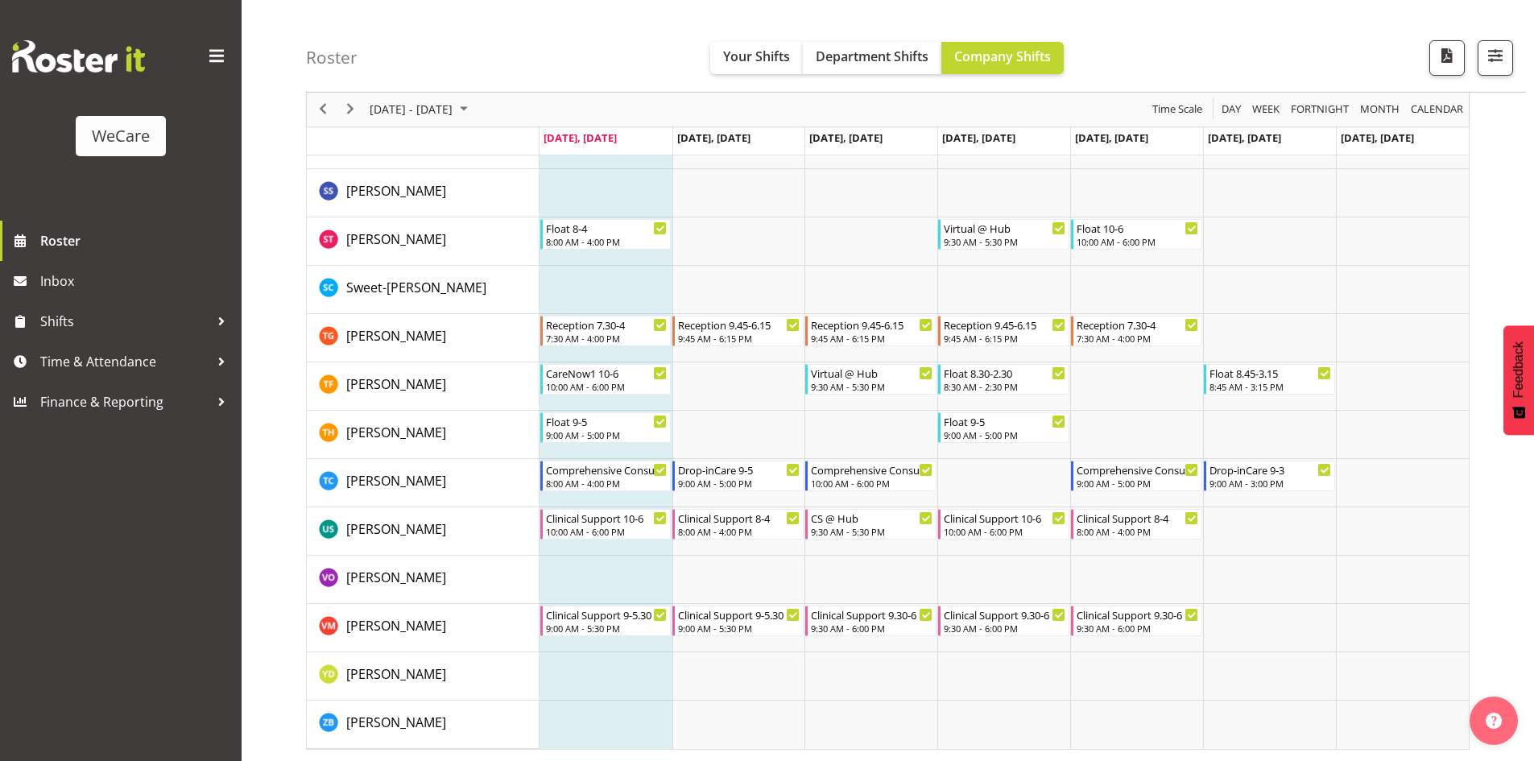
scroll to position [2457, 0]
click at [350, 113] on span "Next" at bounding box center [350, 110] width 19 height 20
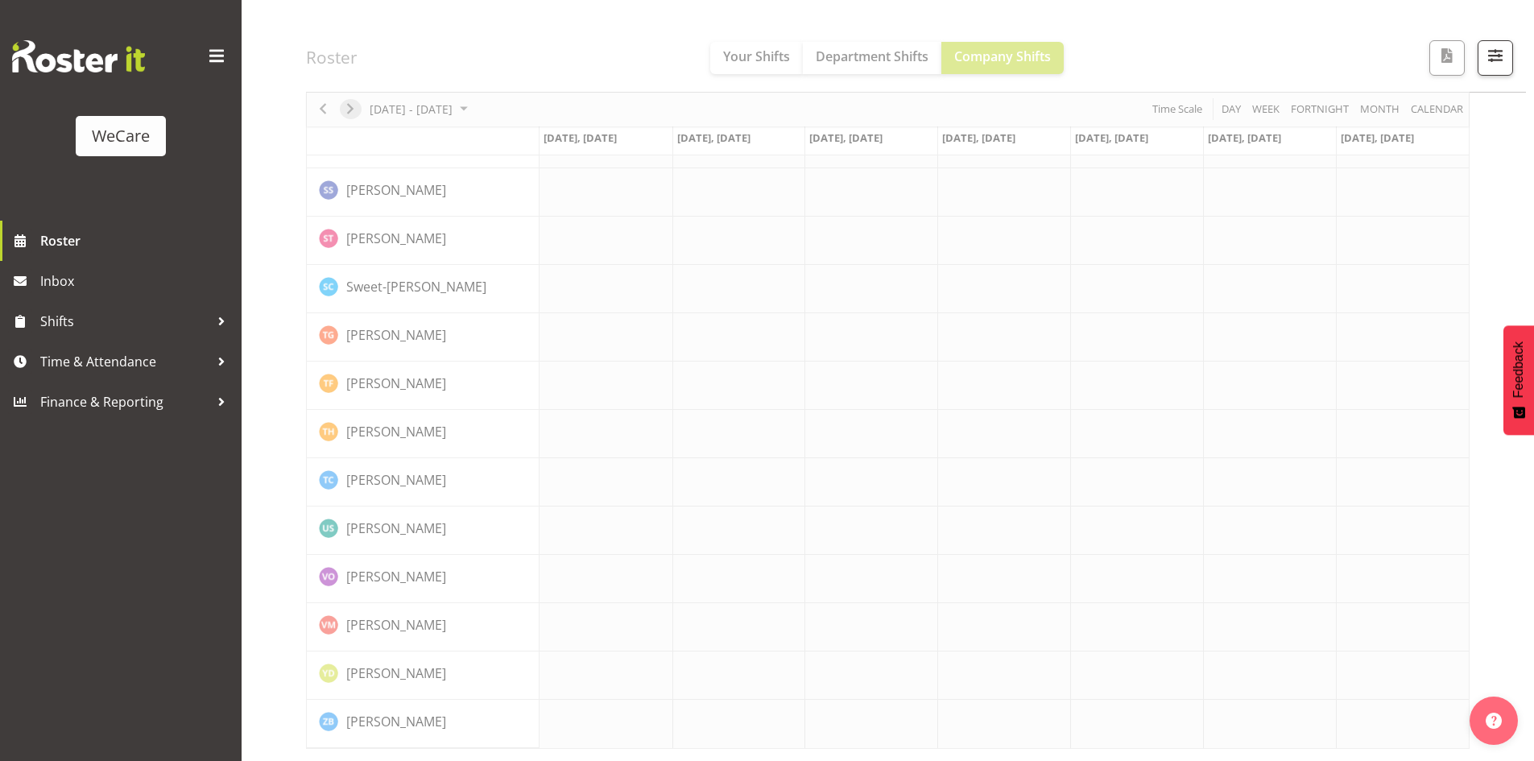
scroll to position [2426, 0]
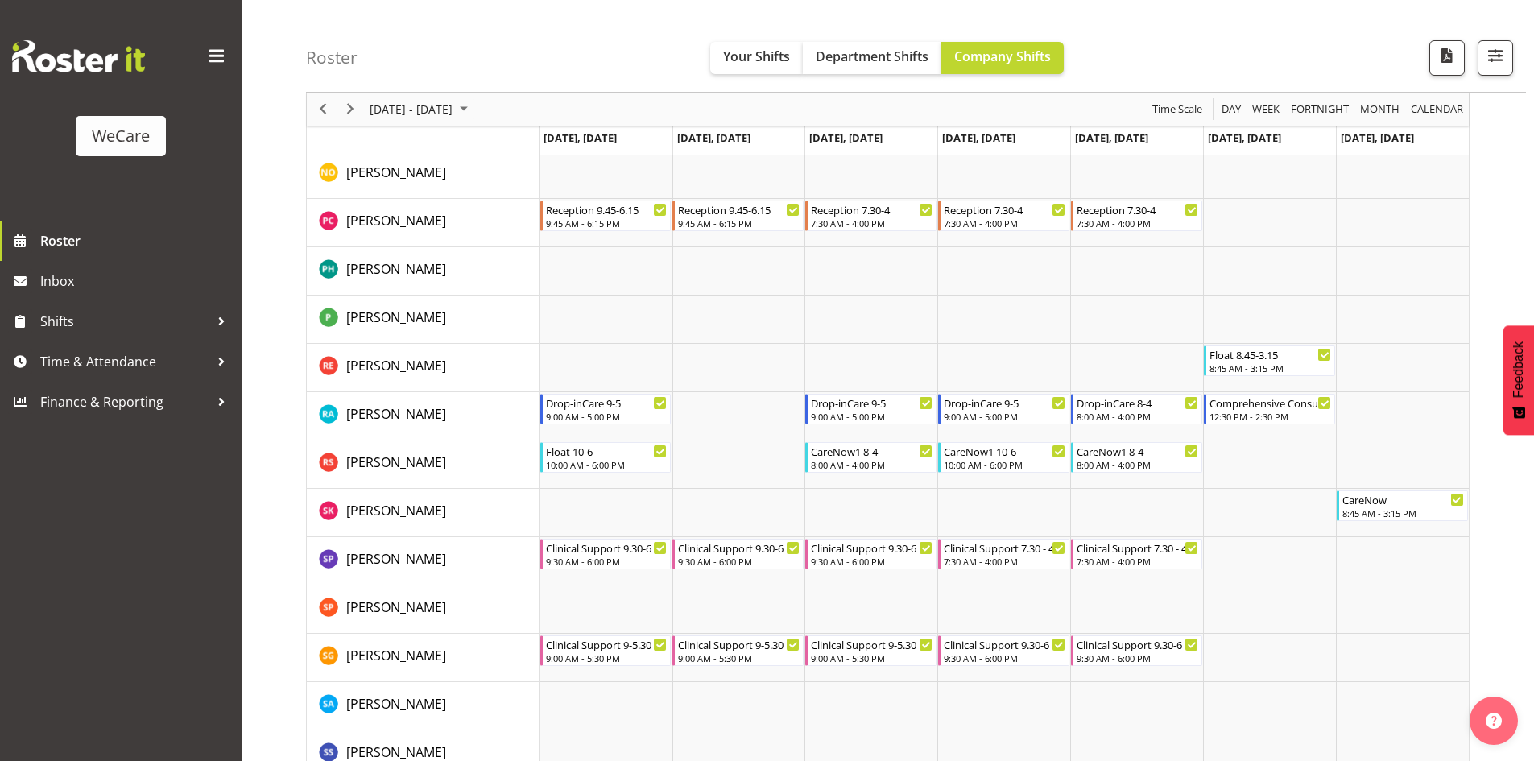
scroll to position [5935, 0]
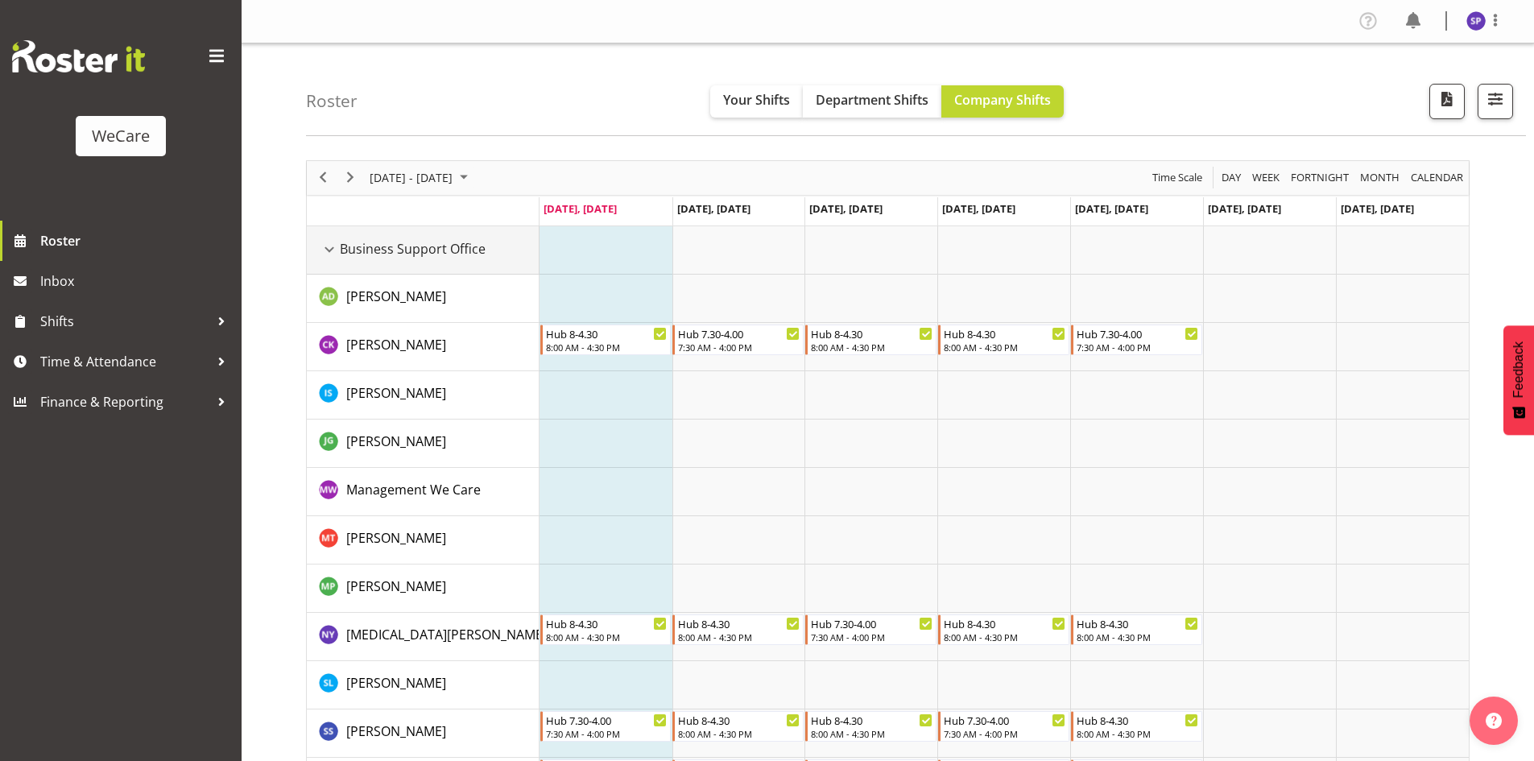
click at [329, 253] on div "Business Support Office resource" at bounding box center [329, 249] width 21 height 21
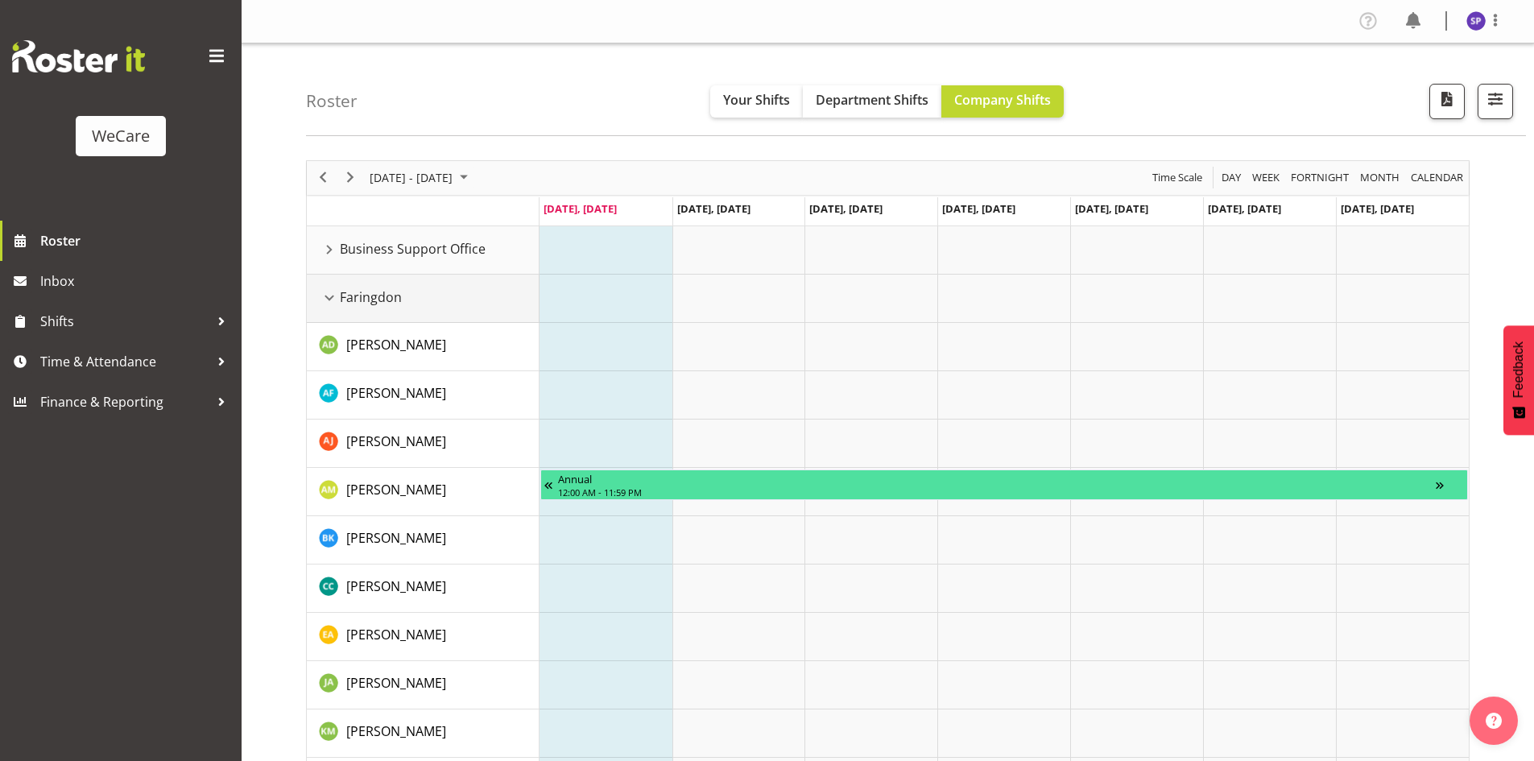
click at [329, 304] on div "Faringdon resource" at bounding box center [329, 298] width 21 height 21
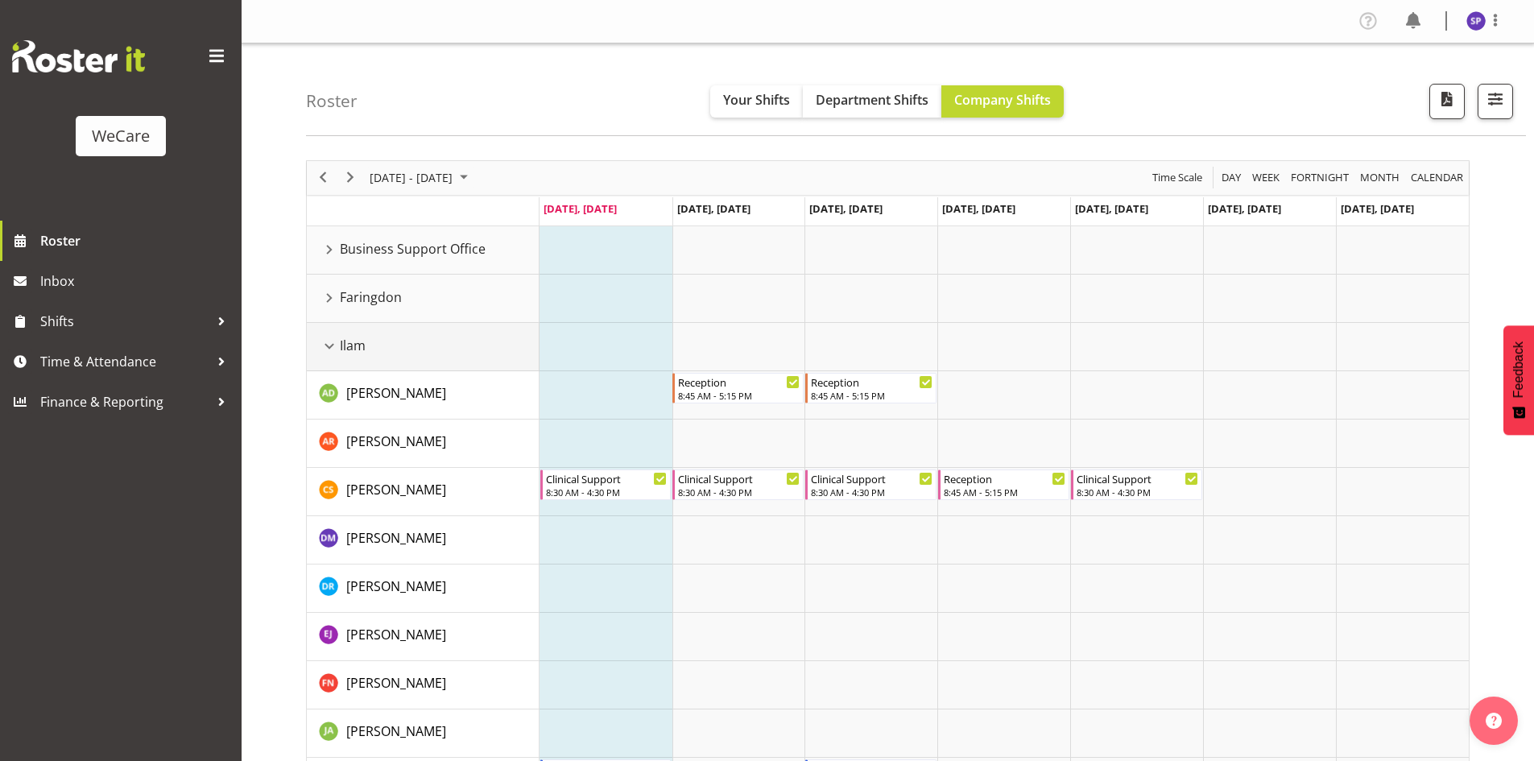
click at [333, 350] on div "Ilam resource" at bounding box center [329, 346] width 21 height 21
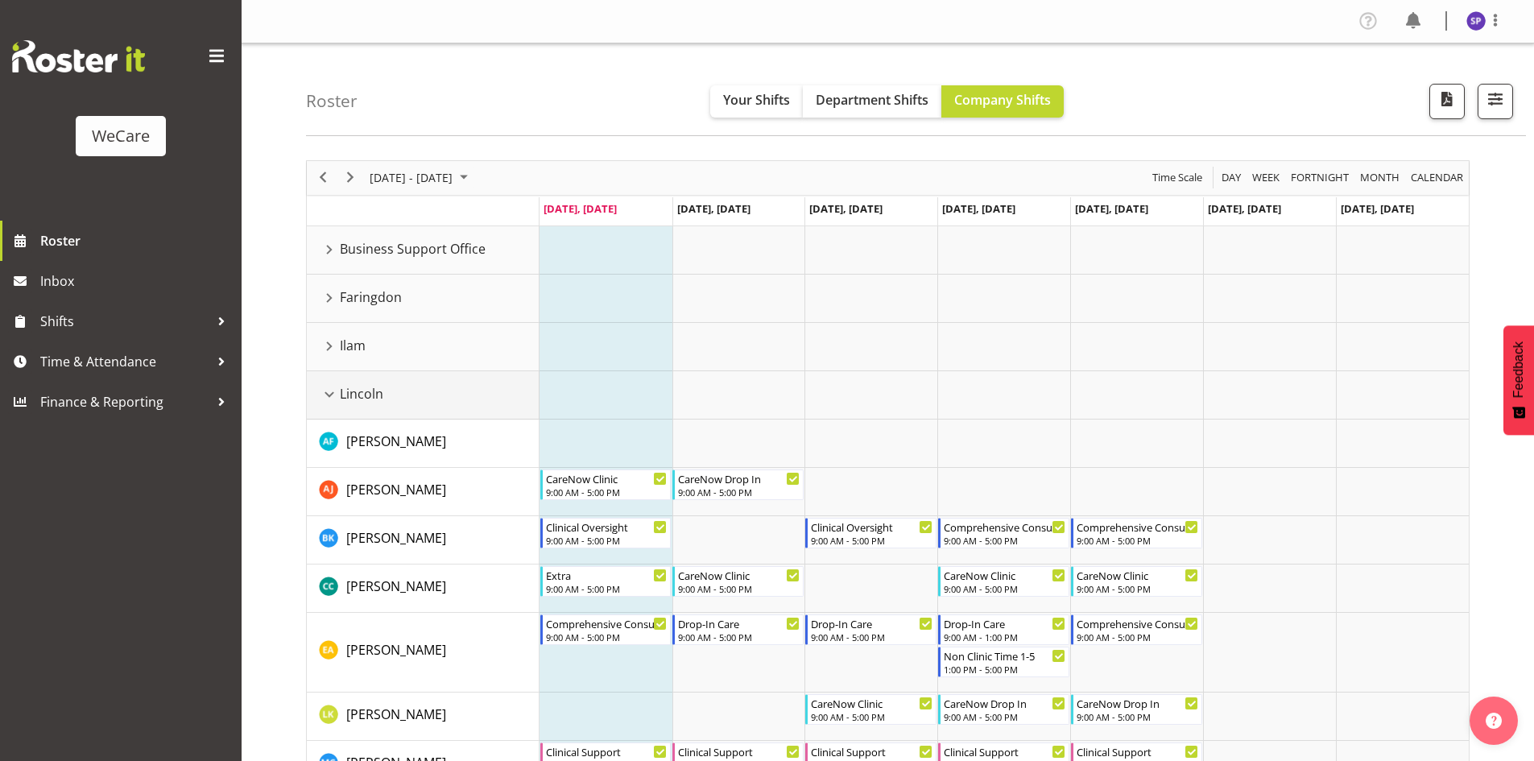
click at [326, 383] on td "Lincoln" at bounding box center [423, 395] width 233 height 48
click at [328, 387] on div "Lincoln resource" at bounding box center [329, 394] width 21 height 21
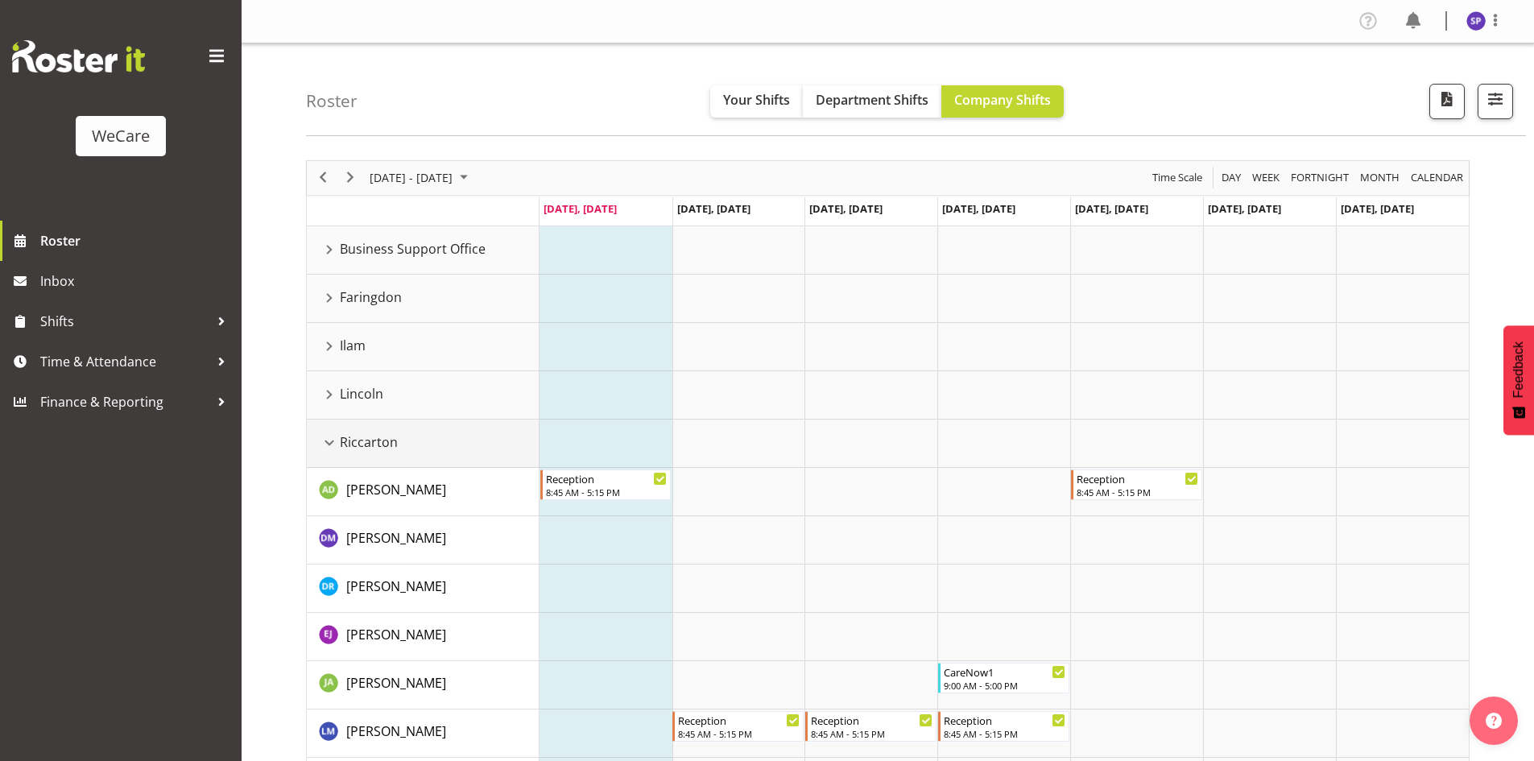
click at [336, 445] on div "Riccarton resource" at bounding box center [329, 442] width 21 height 21
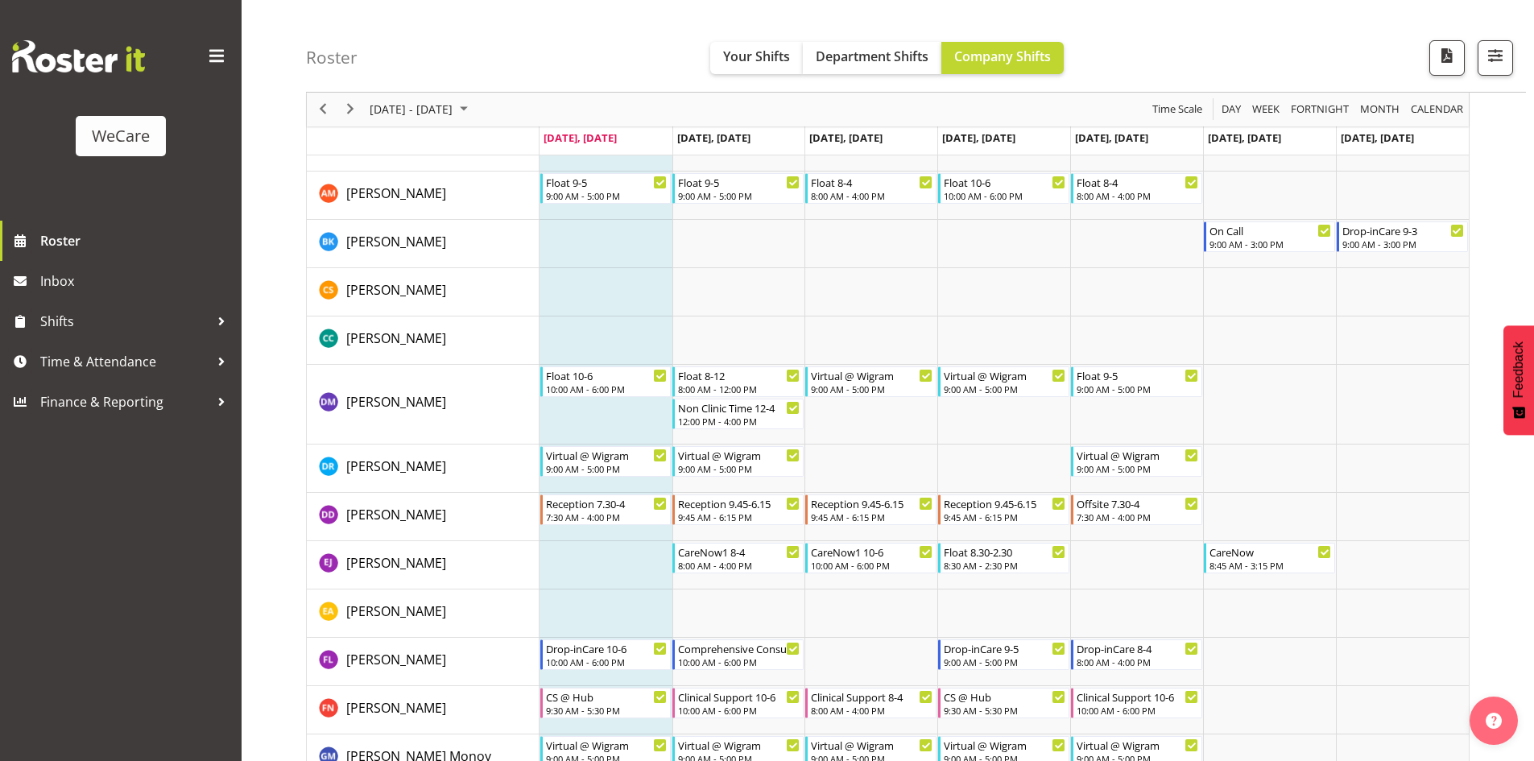
scroll to position [685, 0]
